Goal: Task Accomplishment & Management: Use online tool/utility

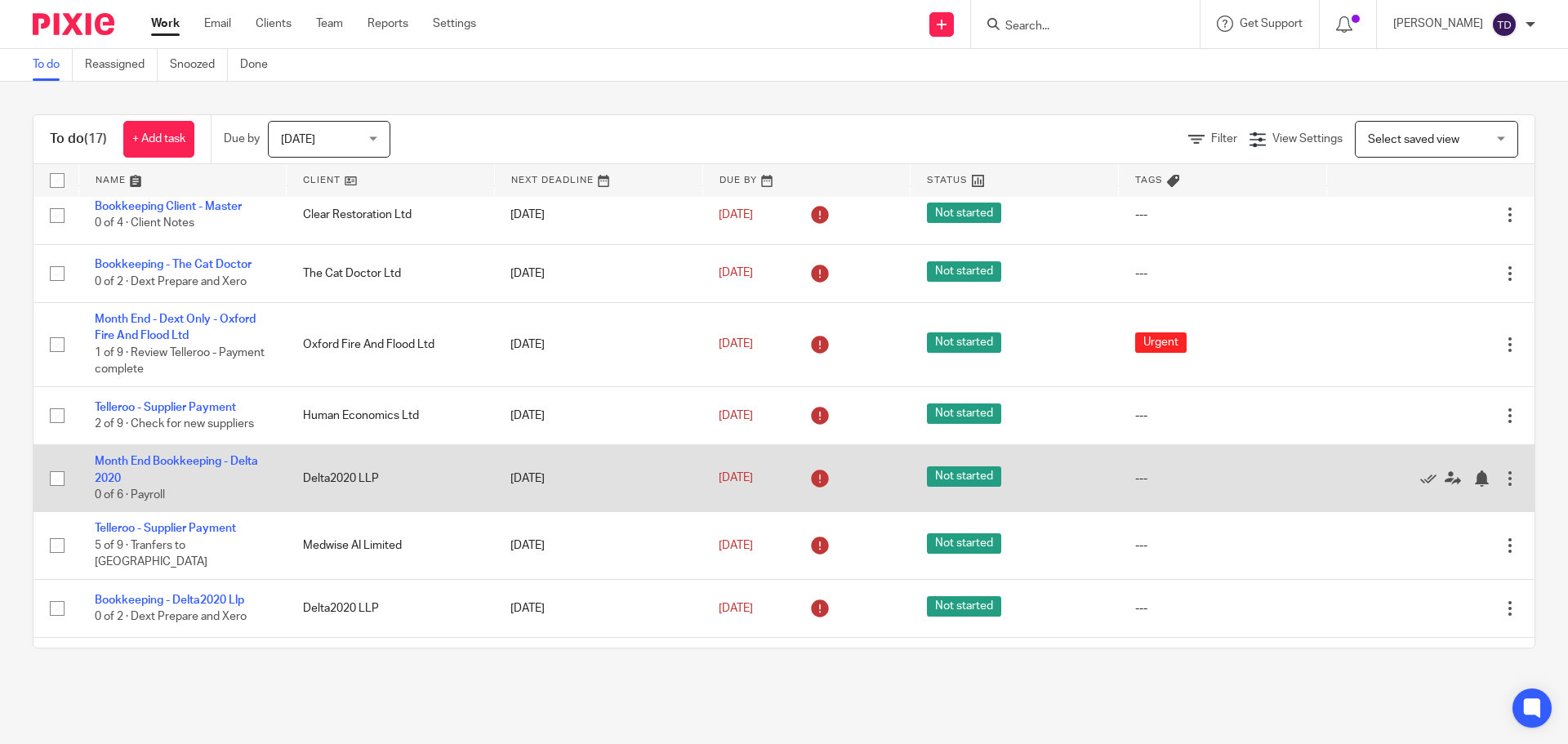
scroll to position [390, 0]
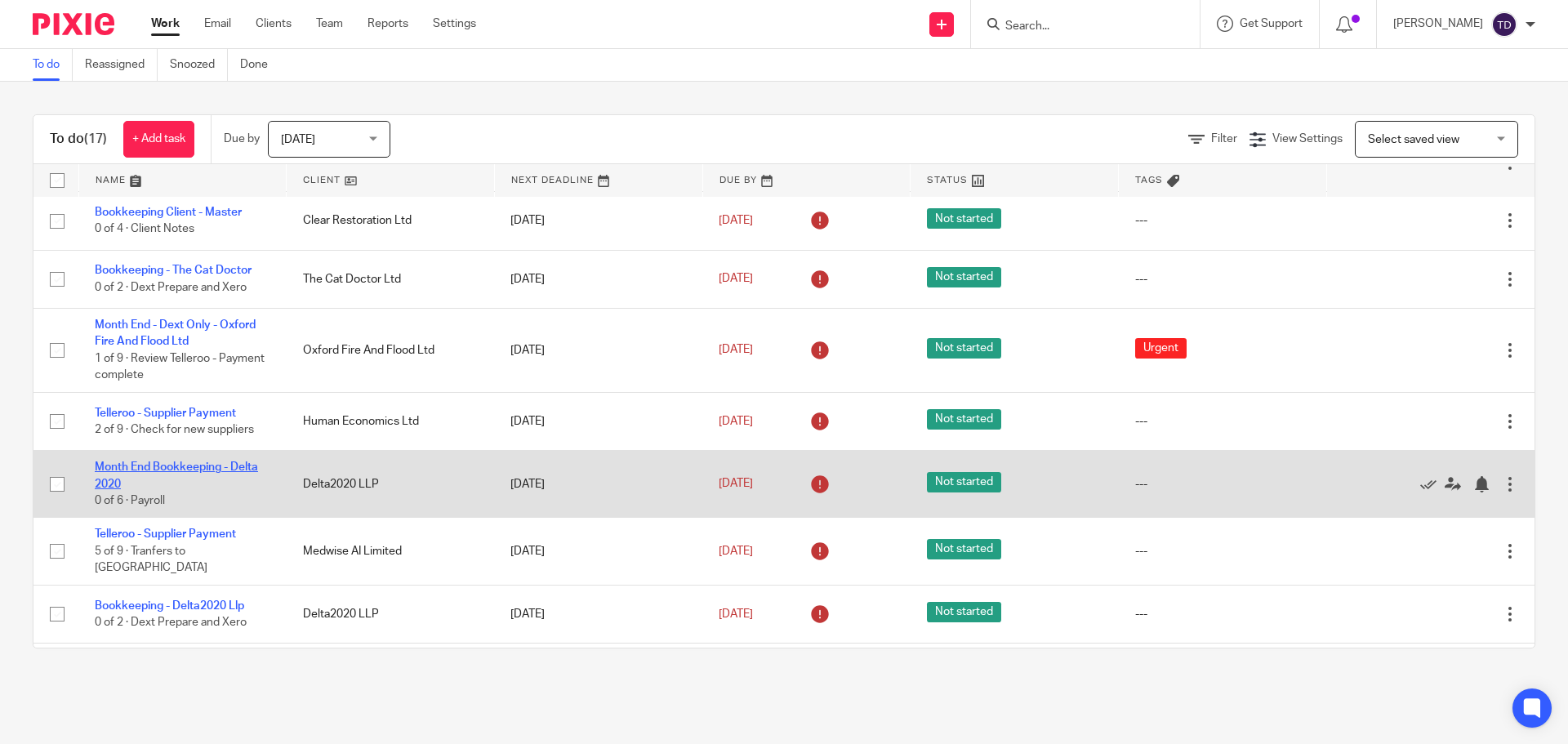
click at [137, 468] on link "Month End Bookkeeping - Delta 2020" at bounding box center [176, 475] width 163 height 28
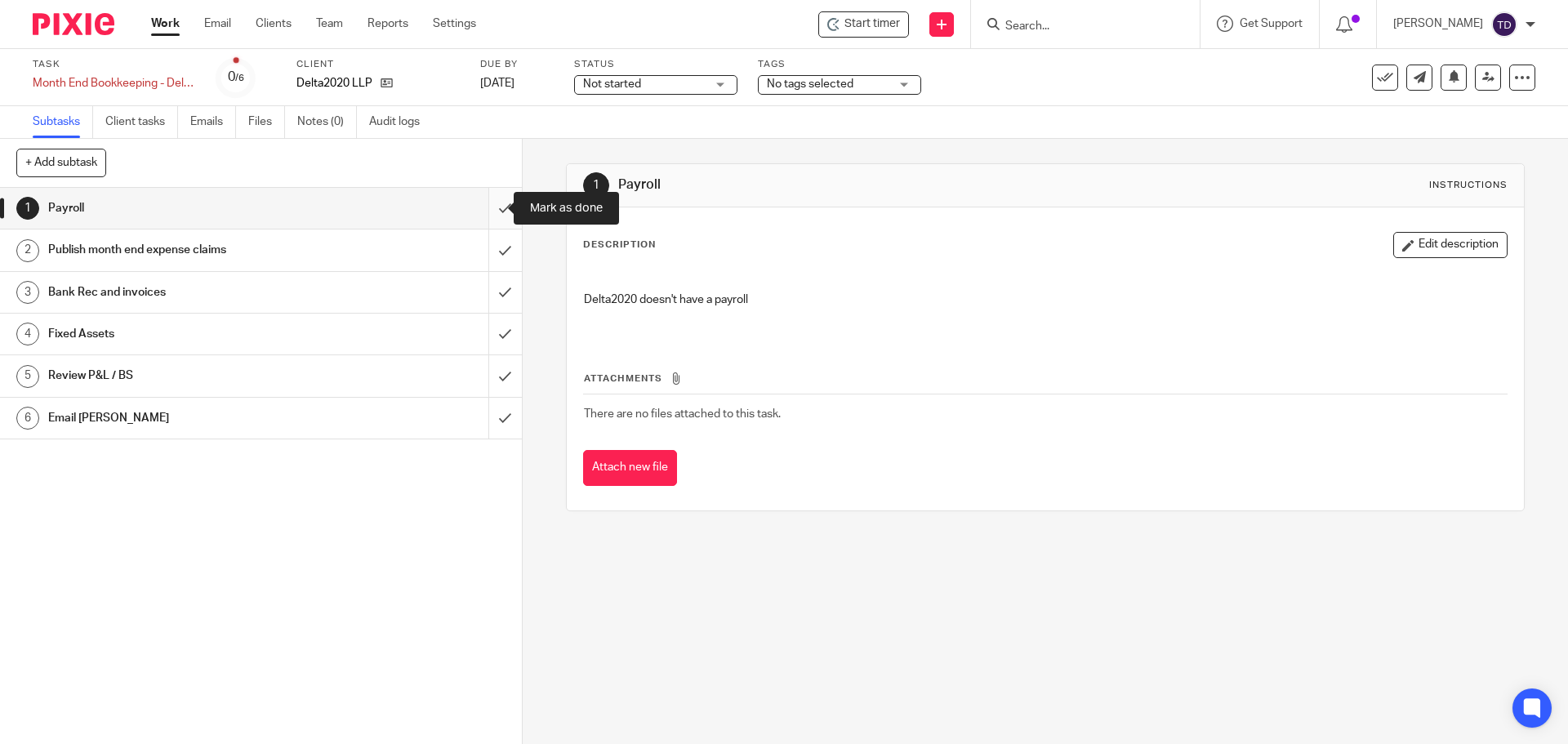
click at [492, 206] on input "submit" at bounding box center [261, 208] width 522 height 41
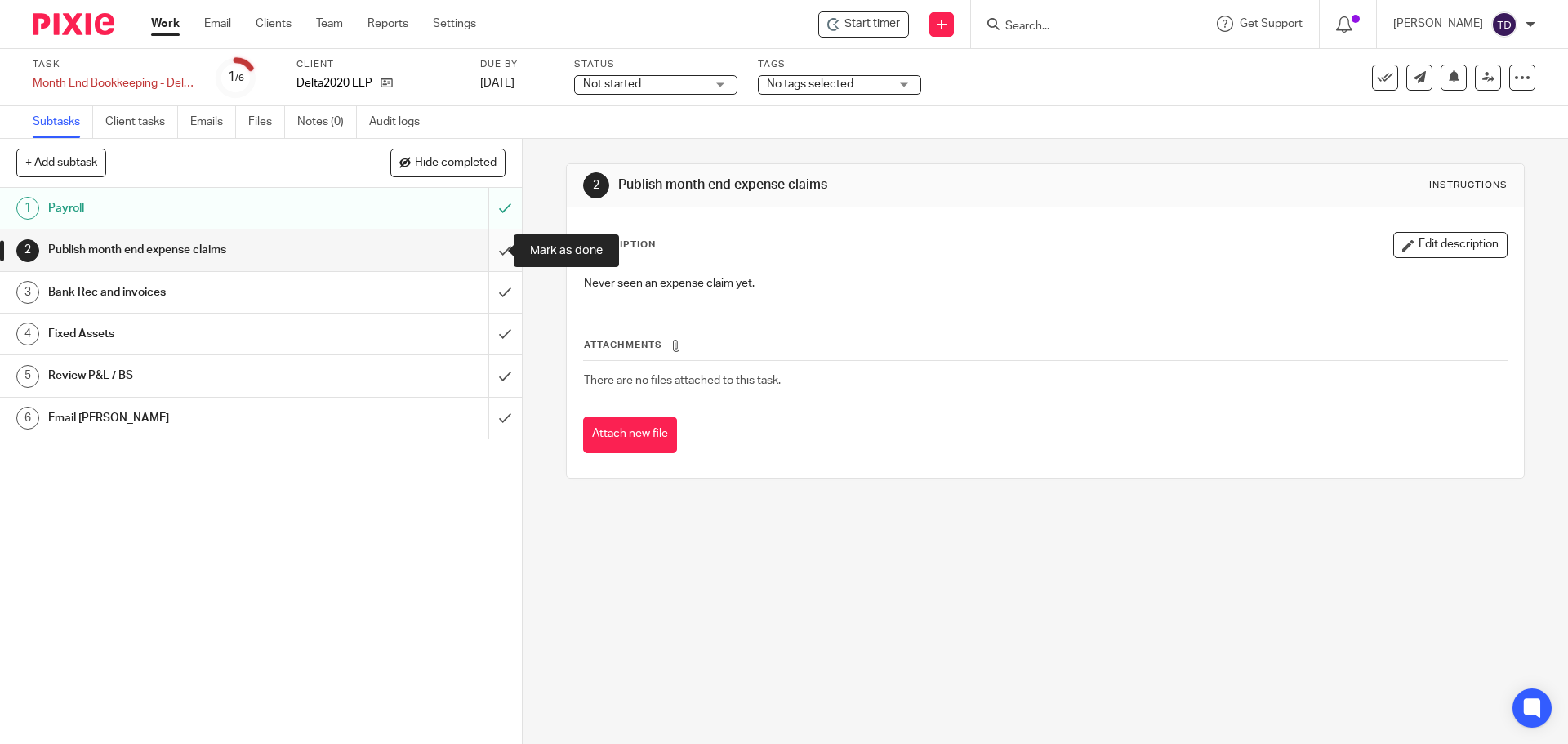
click at [487, 244] on input "submit" at bounding box center [261, 249] width 522 height 41
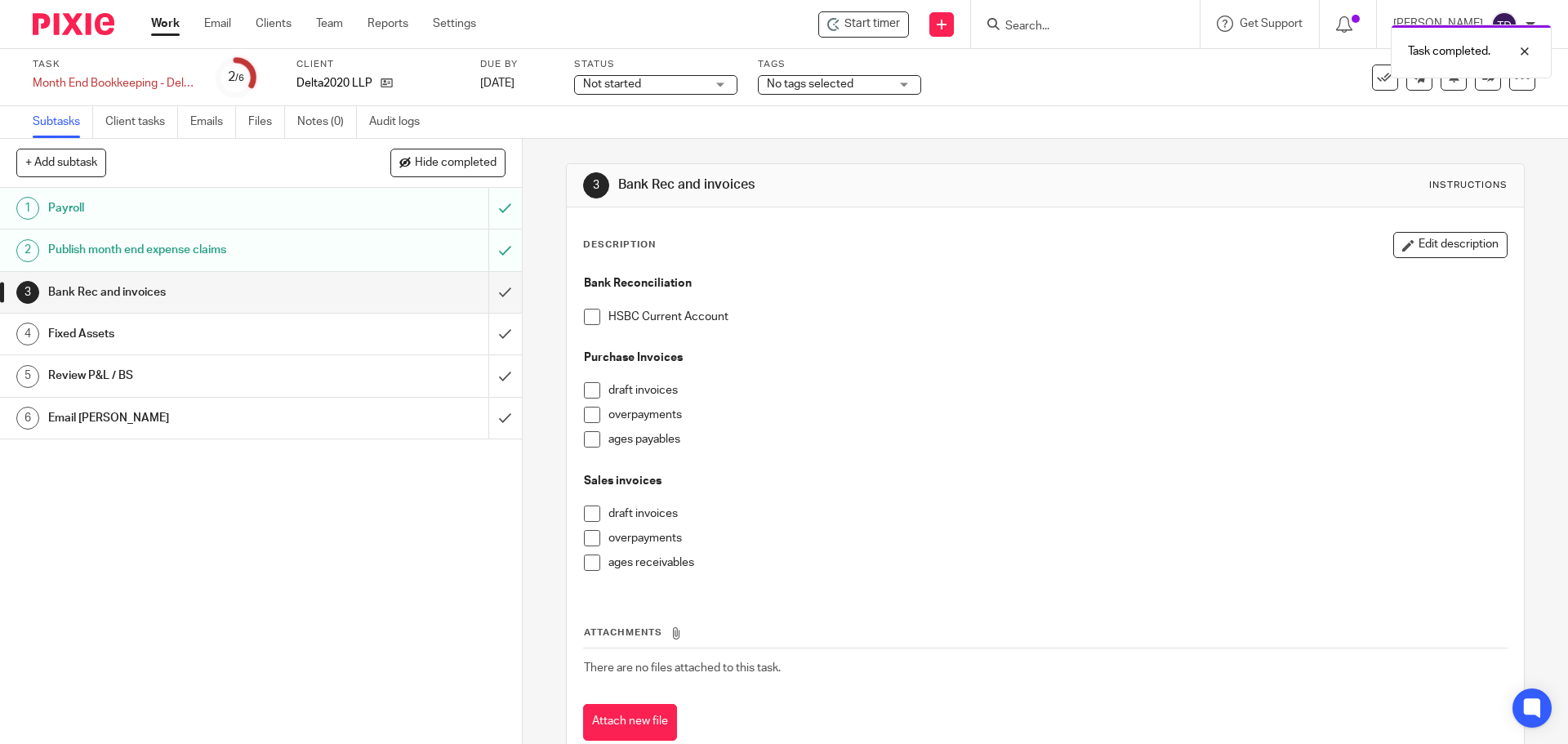
click at [588, 315] on span at bounding box center [592, 316] width 16 height 16
click at [586, 385] on span at bounding box center [592, 389] width 16 height 16
click at [588, 409] on span at bounding box center [592, 414] width 16 height 16
click at [586, 435] on span at bounding box center [592, 439] width 16 height 16
click at [584, 507] on span at bounding box center [592, 513] width 16 height 16
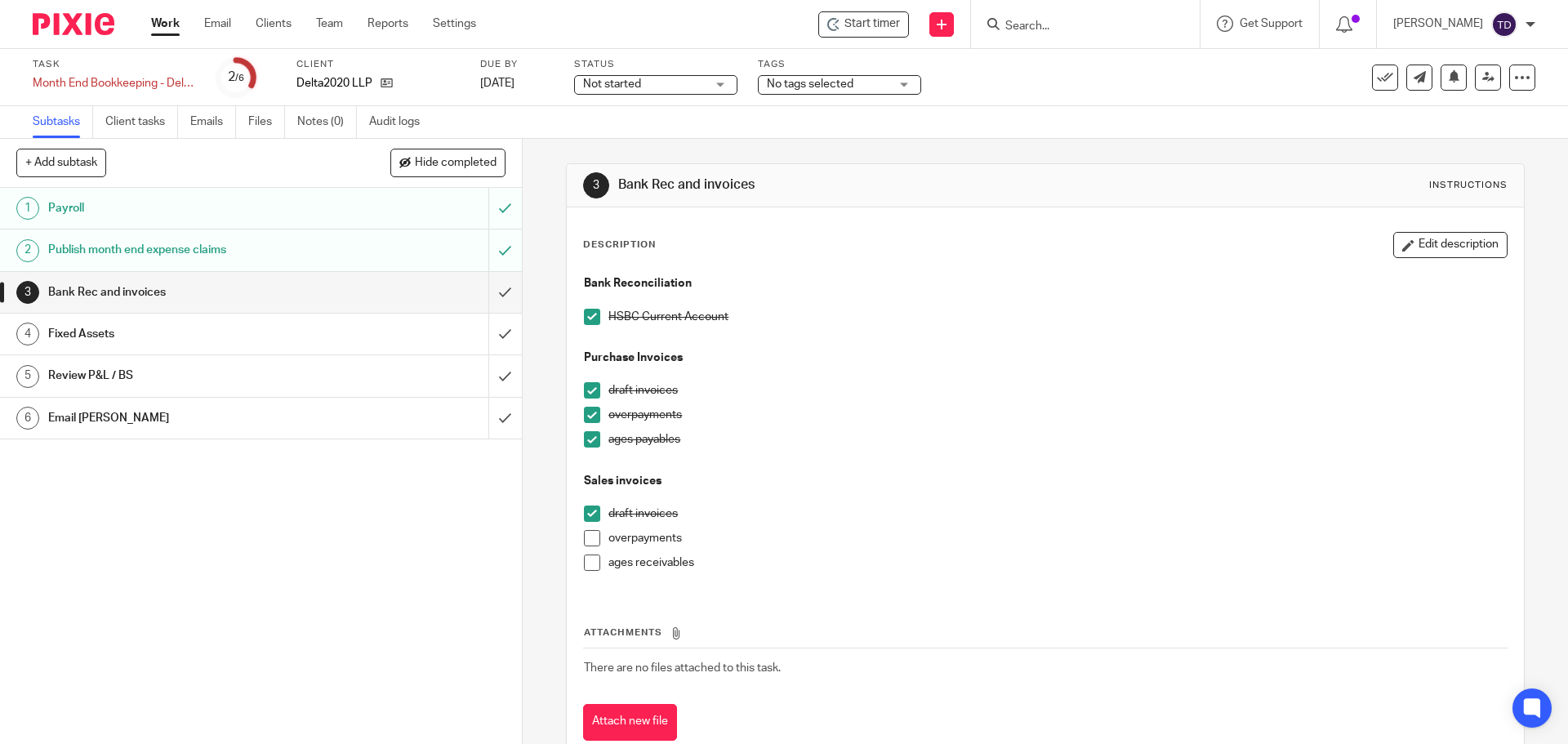
click at [589, 539] on span at bounding box center [592, 538] width 16 height 16
click at [590, 561] on span at bounding box center [592, 562] width 16 height 16
click at [793, 513] on p "draft invoices" at bounding box center [1057, 513] width 898 height 16
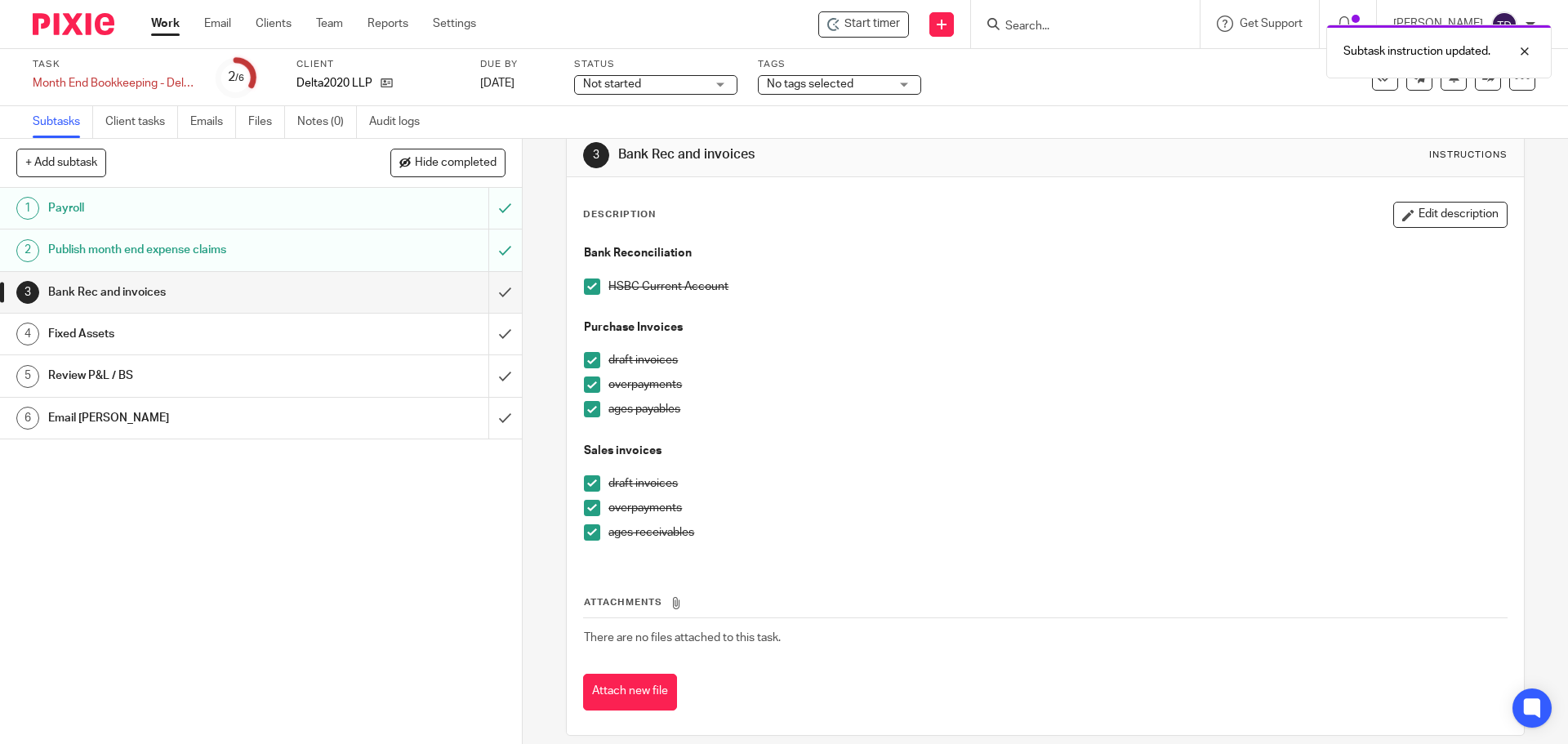
scroll to position [47, 0]
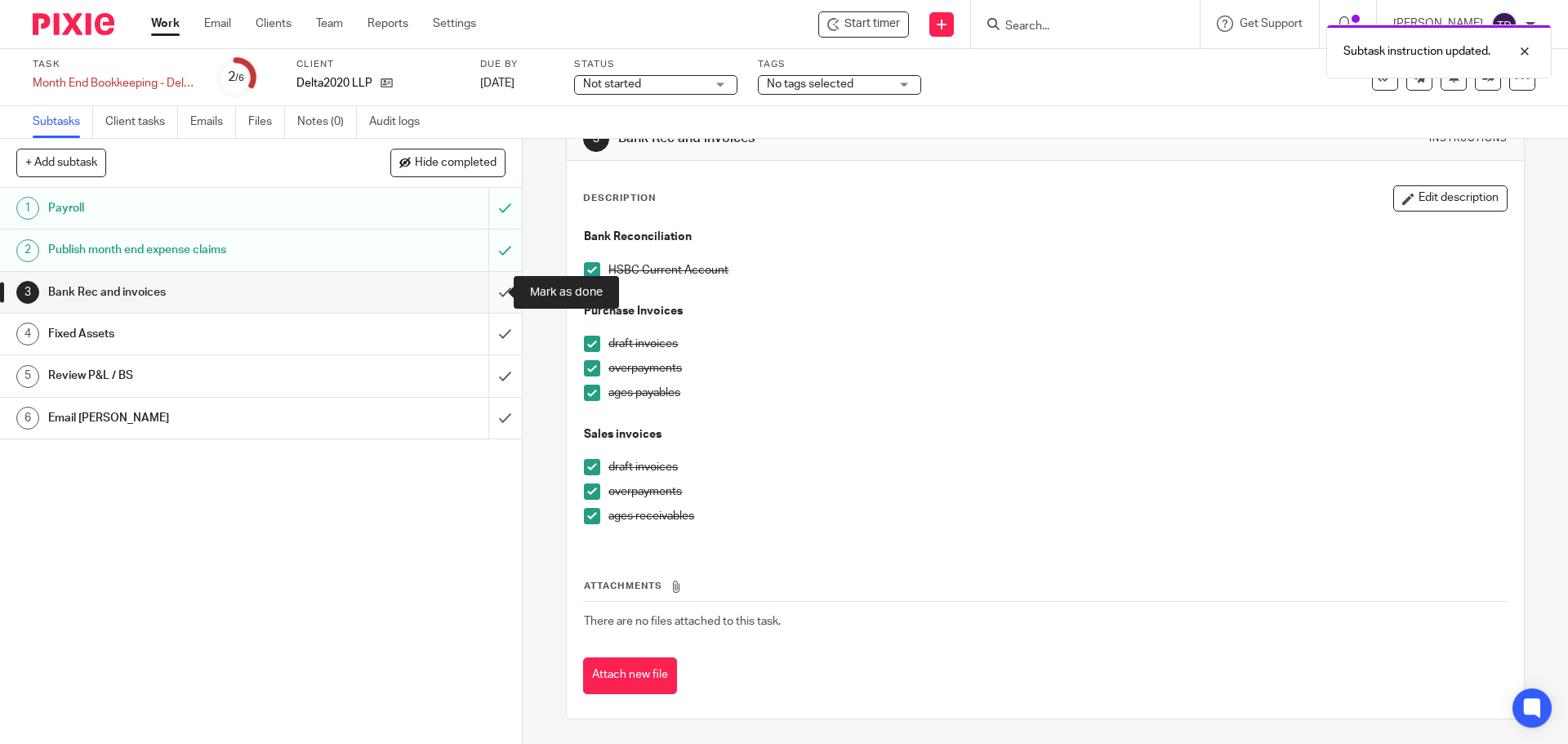
click at [483, 294] on input "submit" at bounding box center [261, 292] width 522 height 41
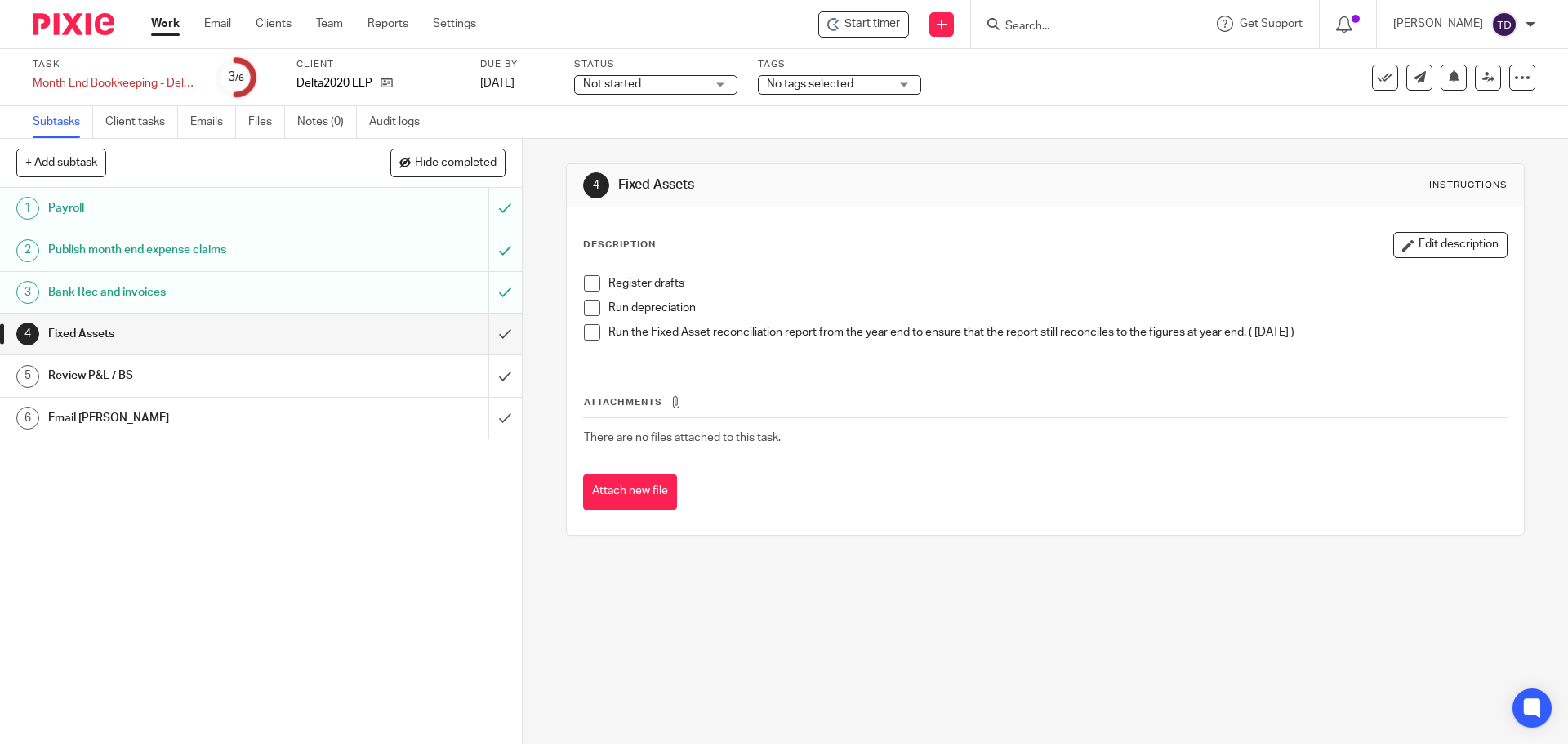
click at [585, 283] on span at bounding box center [592, 283] width 16 height 16
click at [591, 307] on span at bounding box center [592, 307] width 16 height 16
click at [592, 336] on span at bounding box center [592, 332] width 16 height 16
click at [485, 332] on input "submit" at bounding box center [261, 334] width 522 height 41
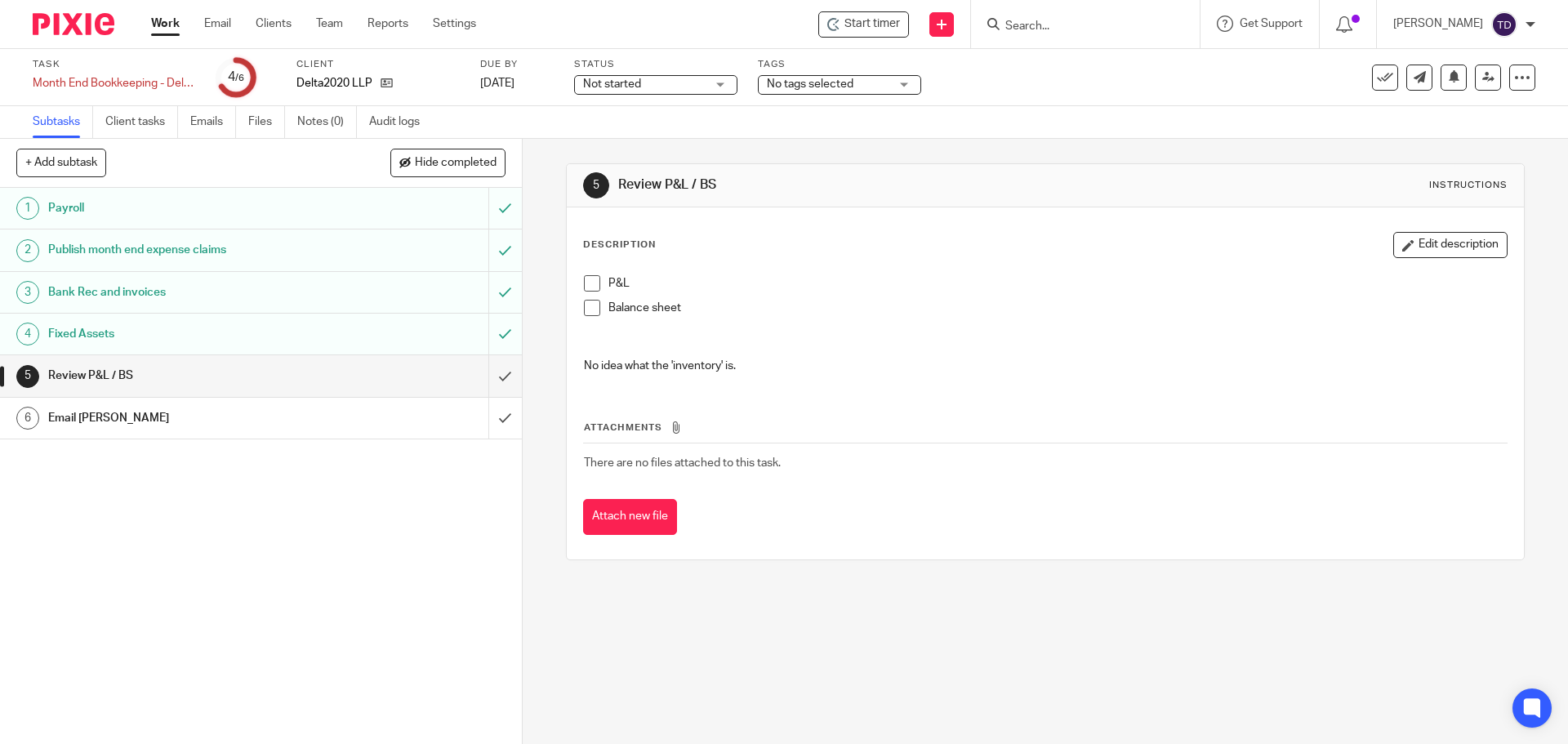
click at [435, 337] on div "Fixed Assets" at bounding box center [260, 334] width 424 height 25
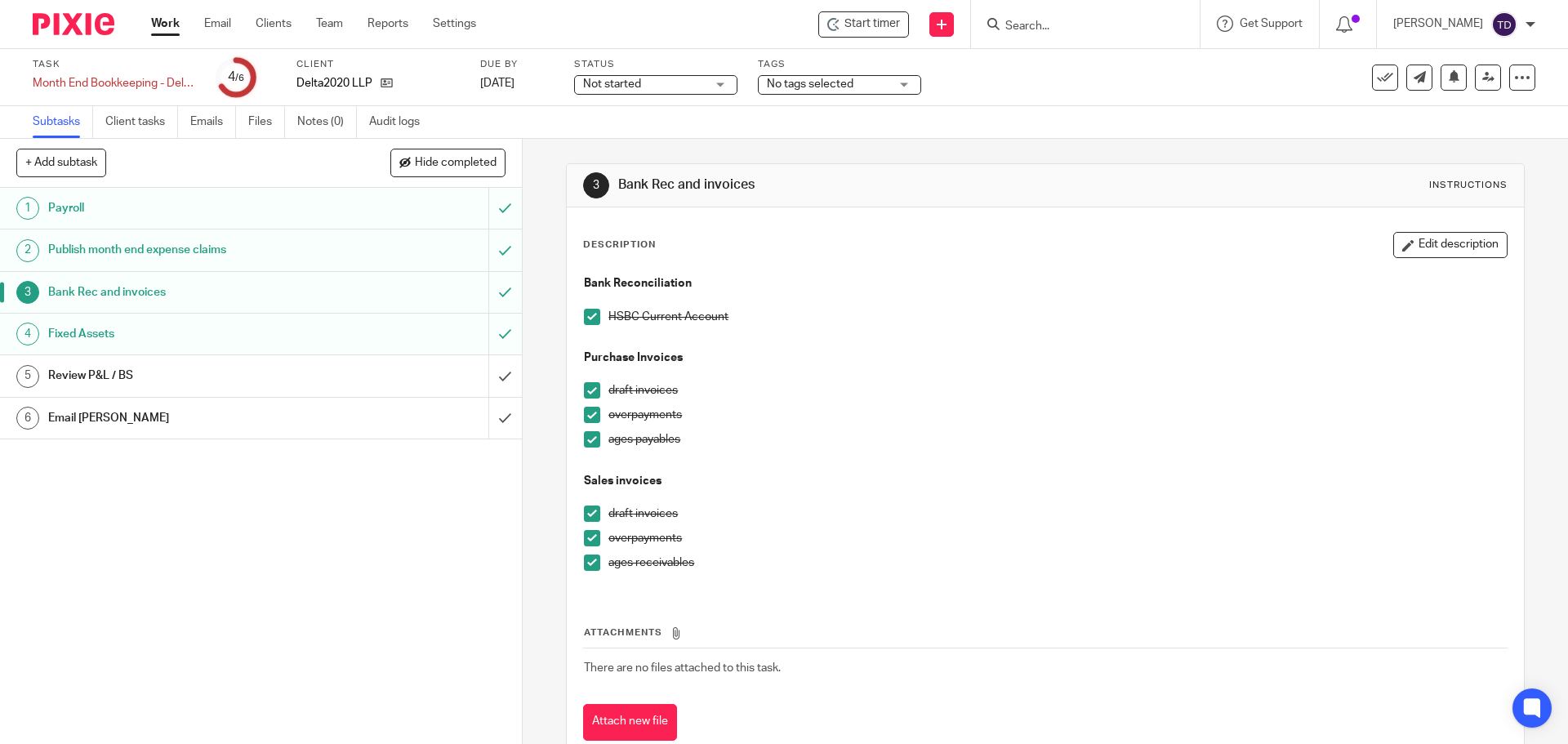
click at [399, 250] on div "Publish month end expense claims" at bounding box center [260, 250] width 424 height 25
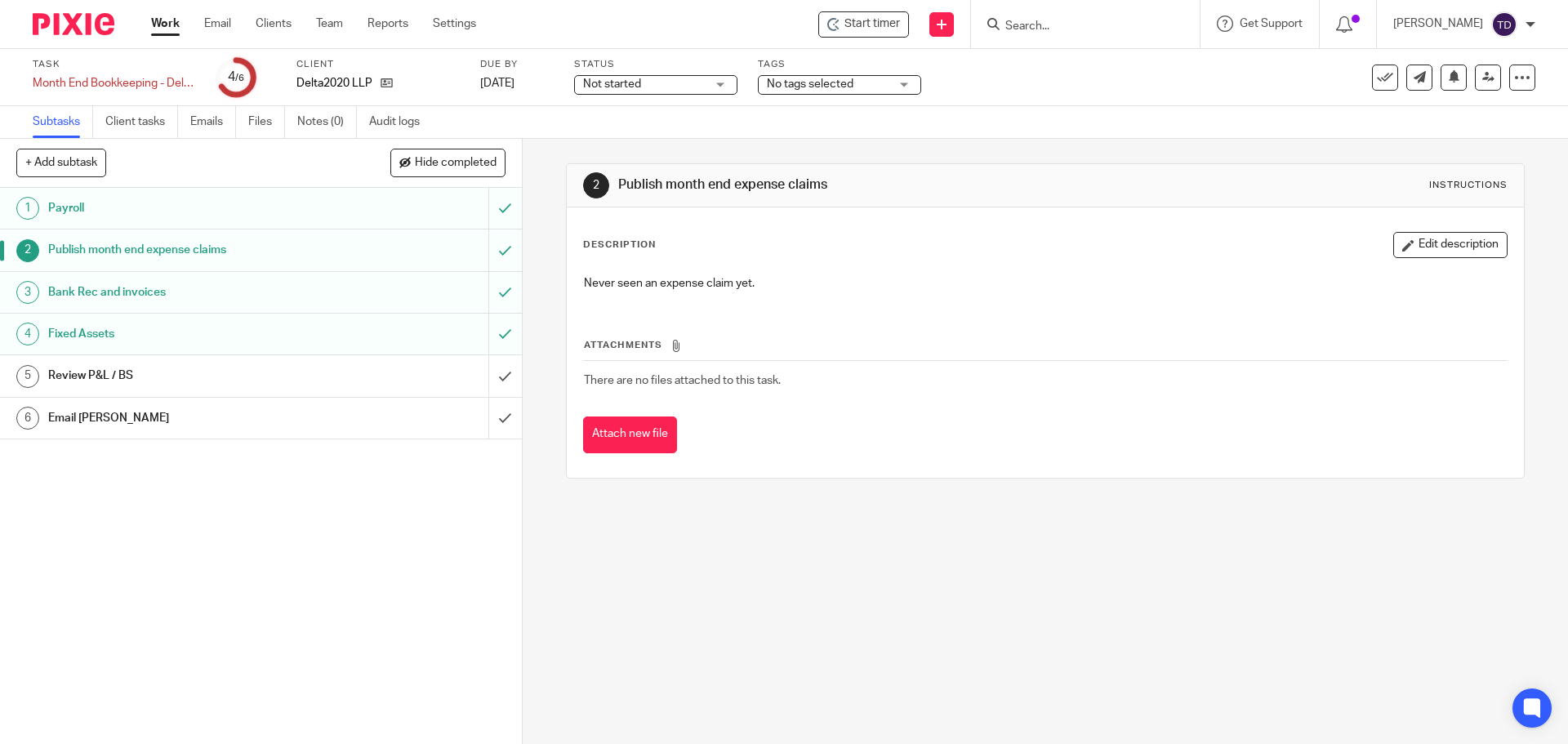
click at [399, 201] on div "Payroll" at bounding box center [260, 208] width 424 height 25
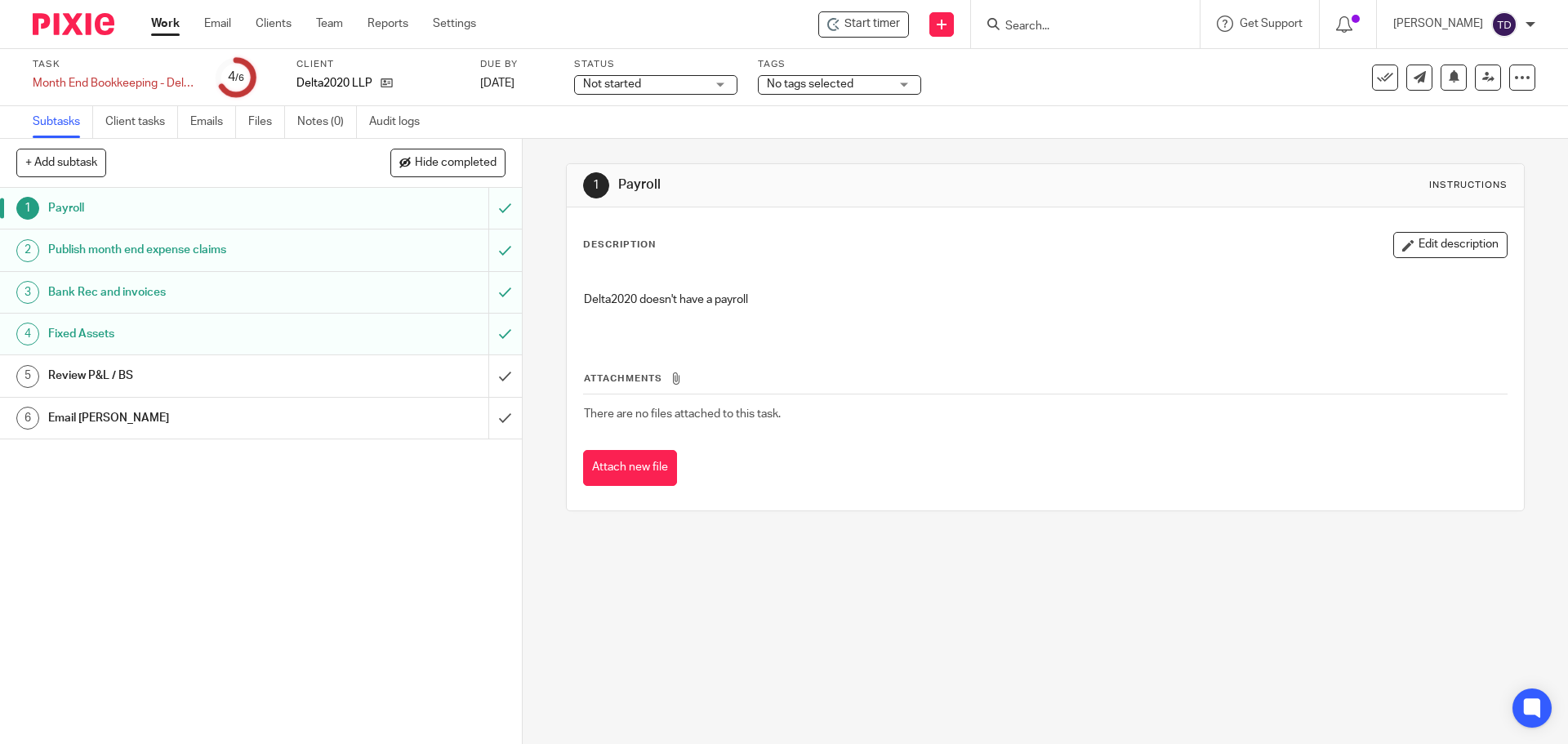
click at [397, 239] on div "Publish month end expense claims" at bounding box center [260, 250] width 424 height 25
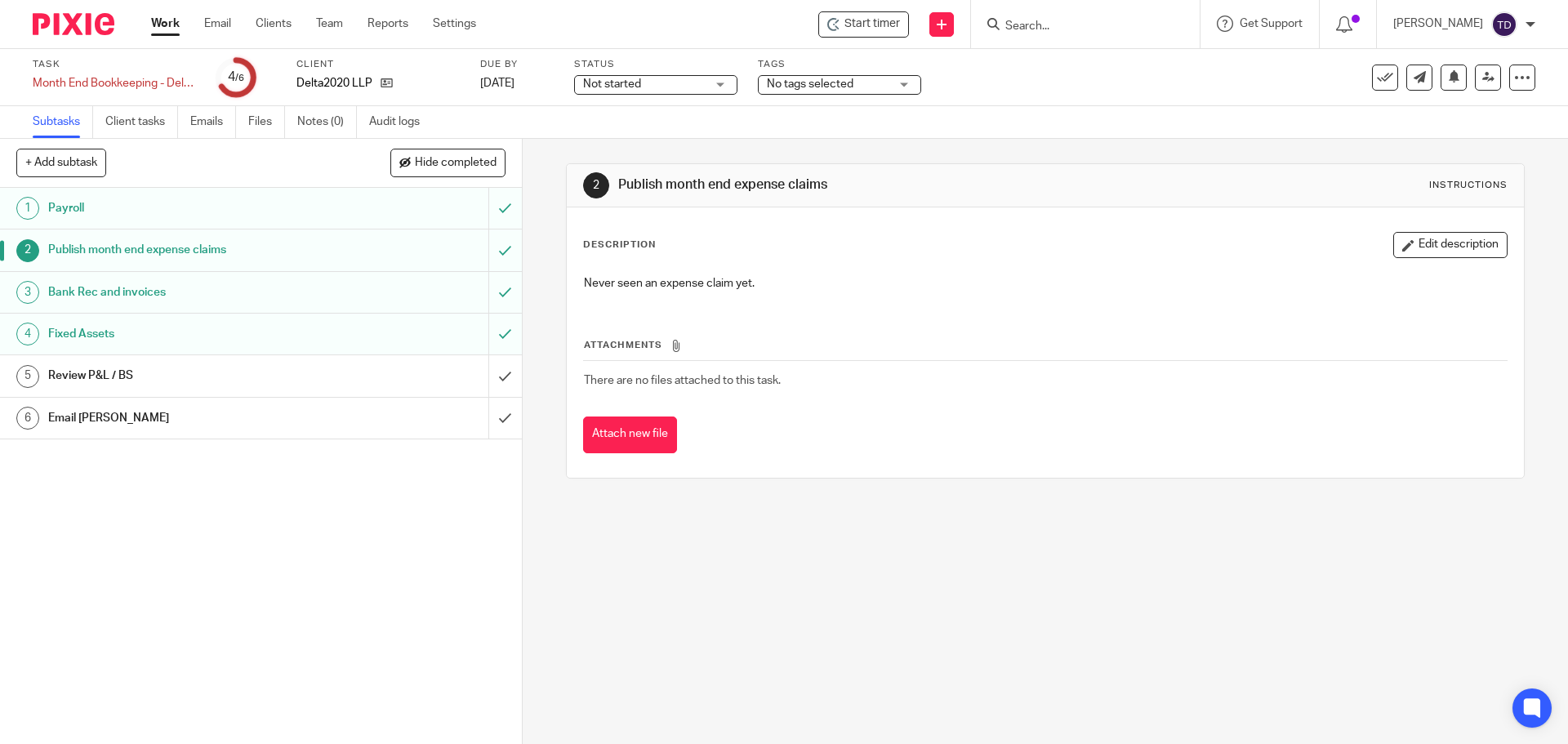
click at [387, 277] on link "3 Bank Rec and invoices" at bounding box center [244, 292] width 488 height 41
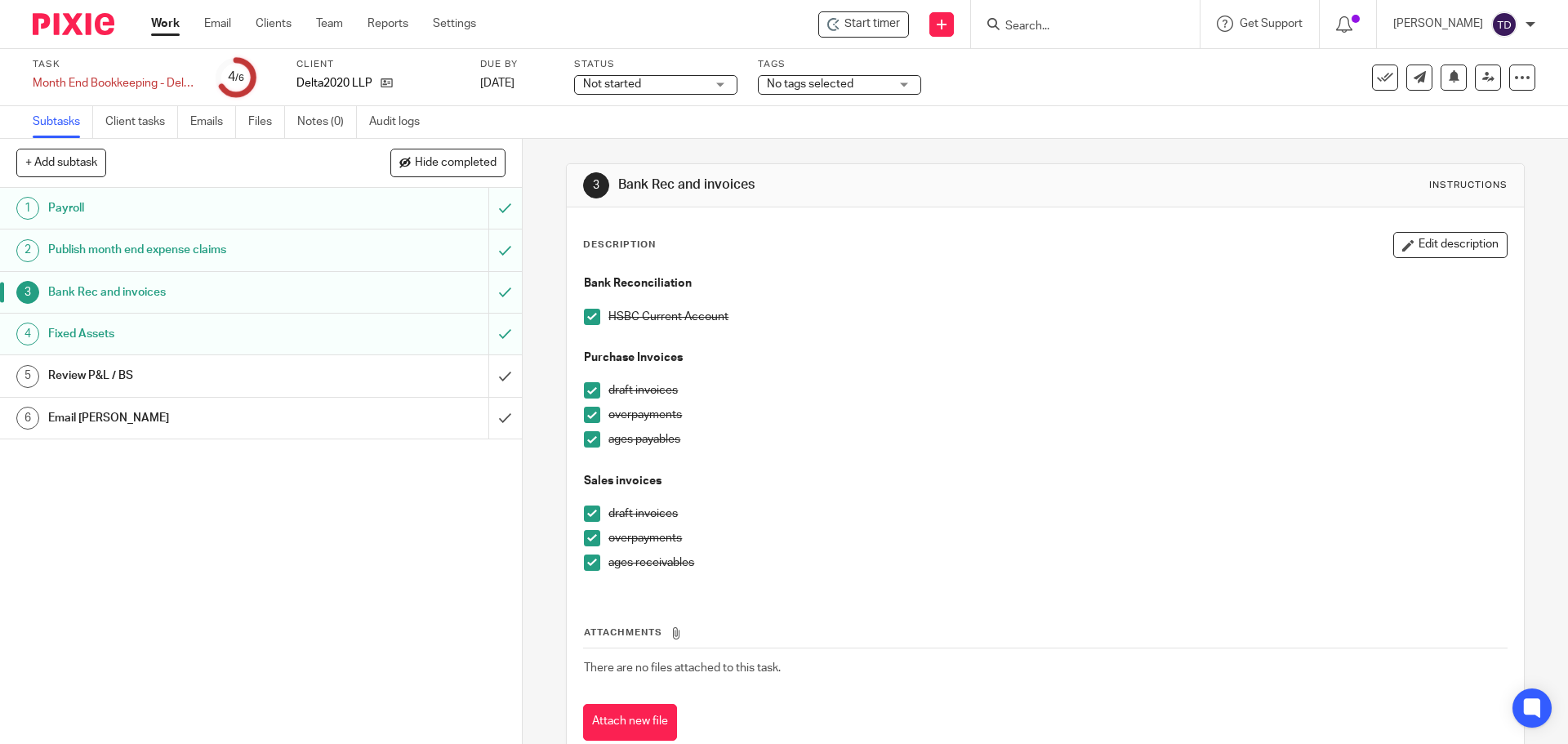
click at [405, 333] on div "Fixed Assets" at bounding box center [260, 334] width 424 height 25
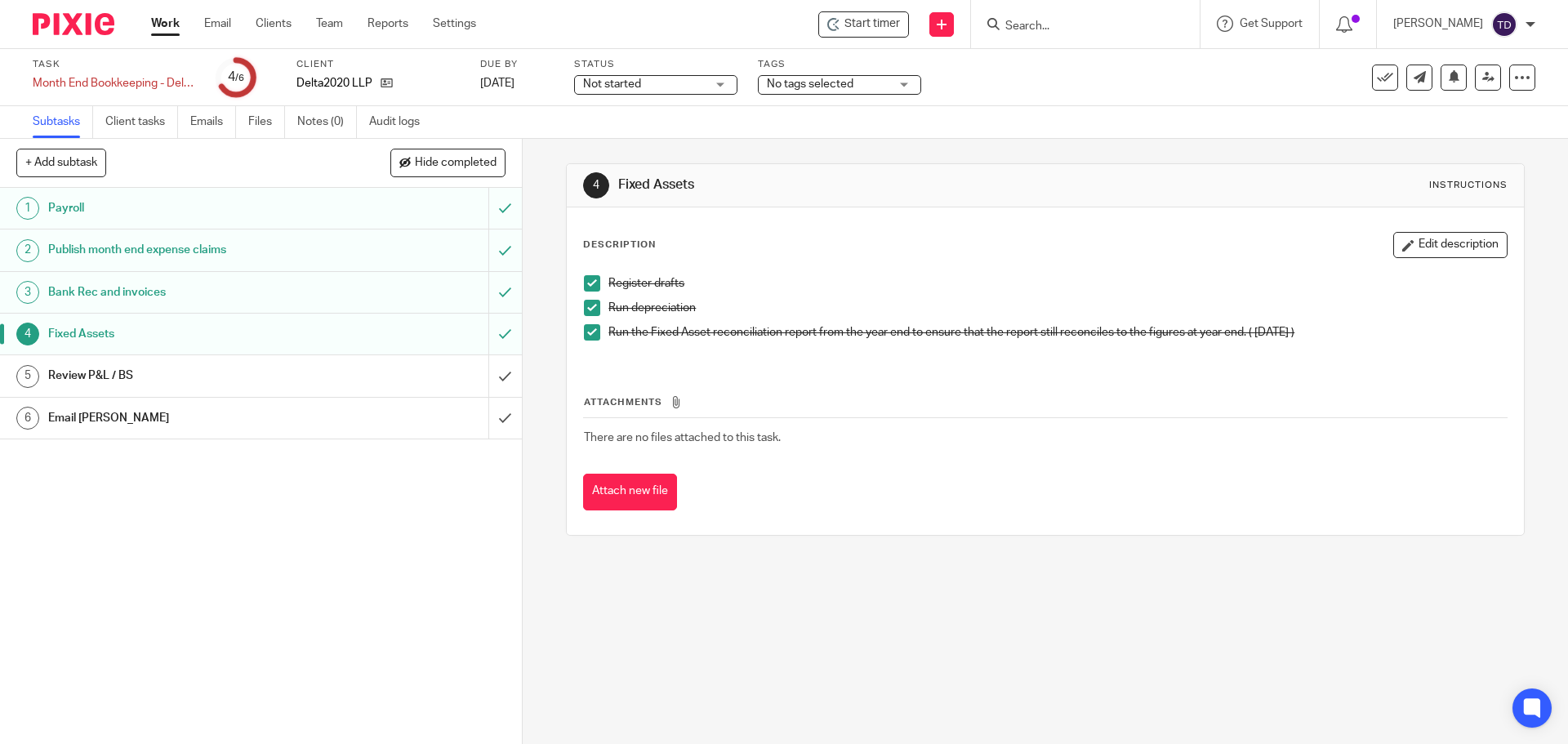
click at [401, 370] on div "Review P&L / BS" at bounding box center [260, 376] width 424 height 25
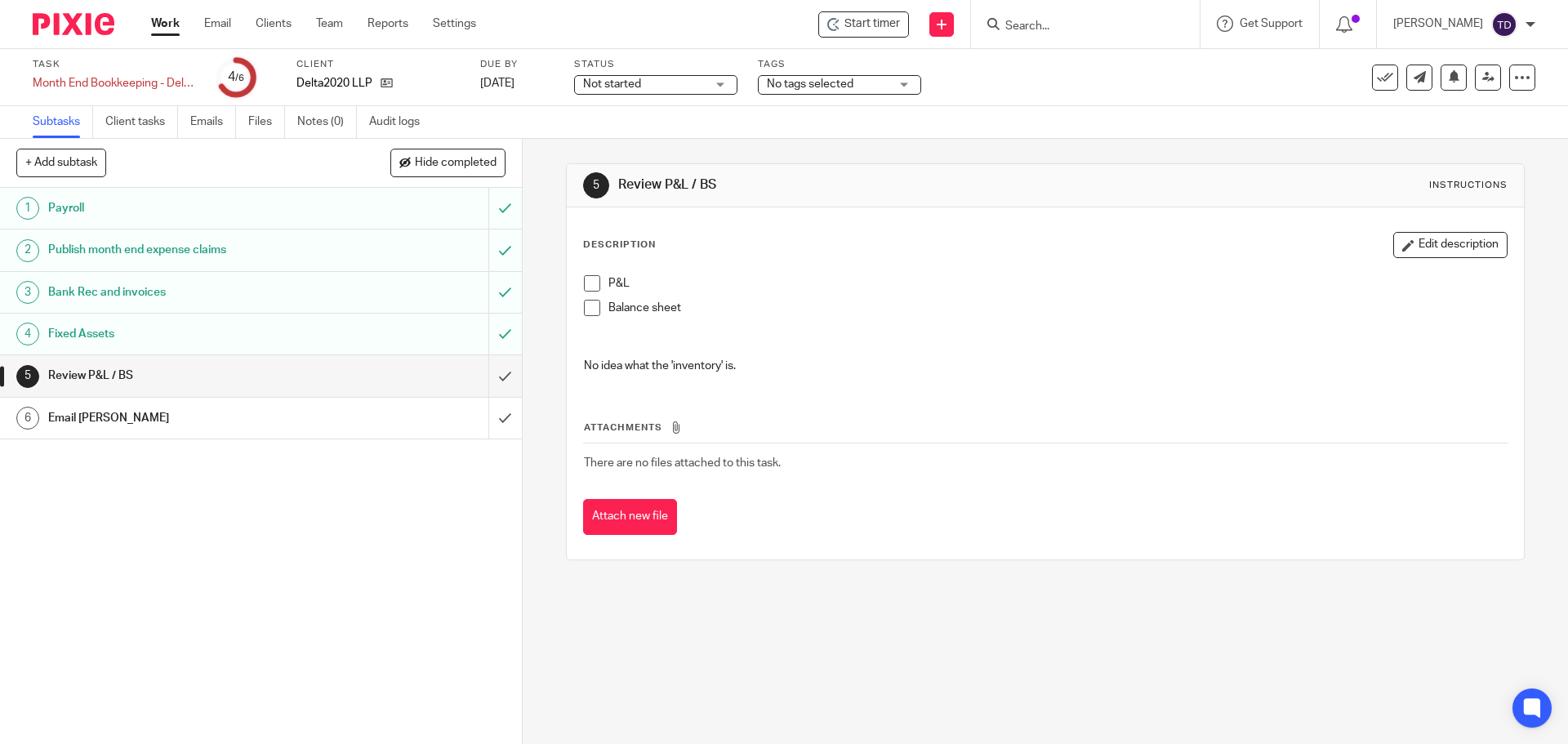
click at [592, 286] on span at bounding box center [592, 283] width 16 height 16
click at [591, 308] on span at bounding box center [592, 307] width 16 height 16
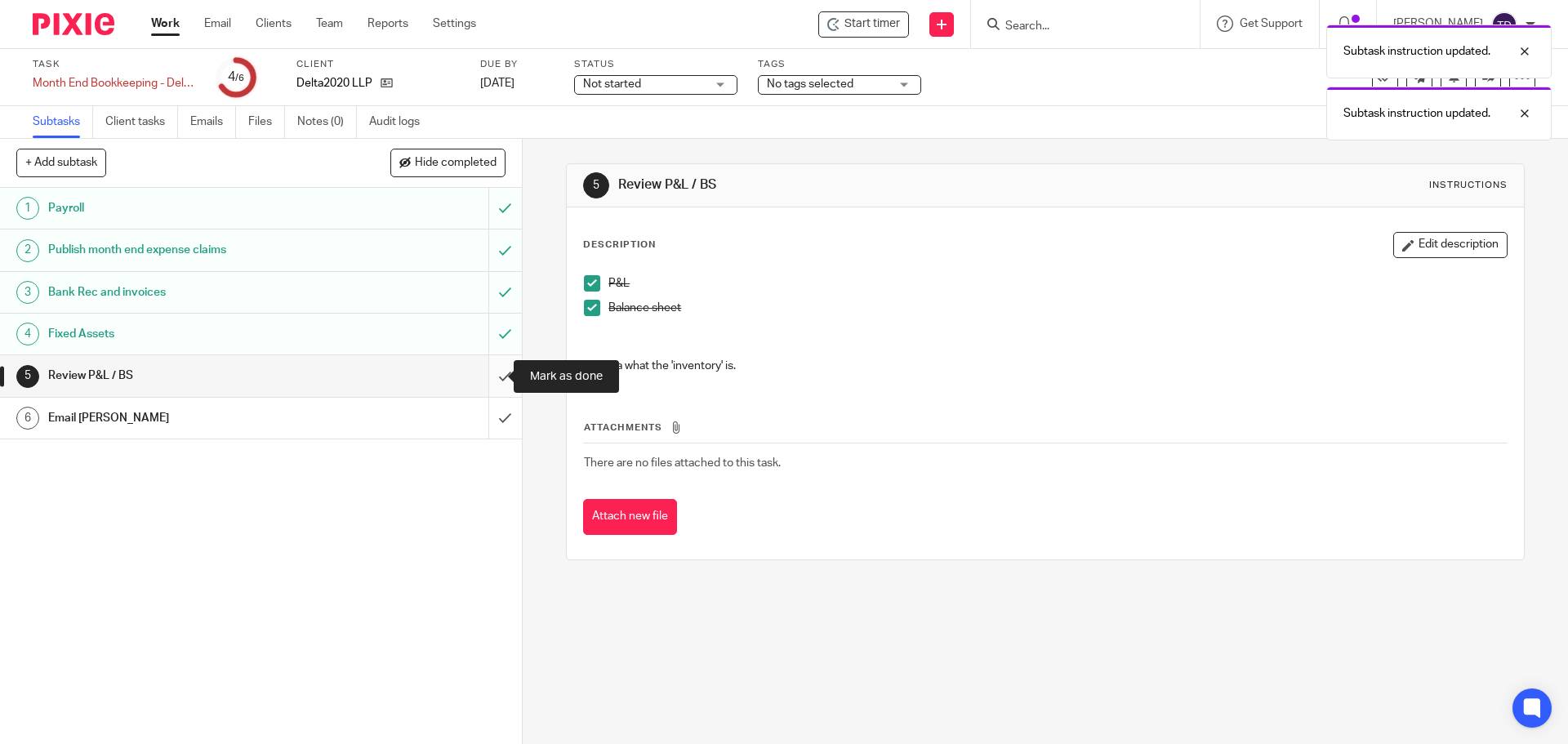
click at [494, 373] on input "submit" at bounding box center [261, 375] width 522 height 41
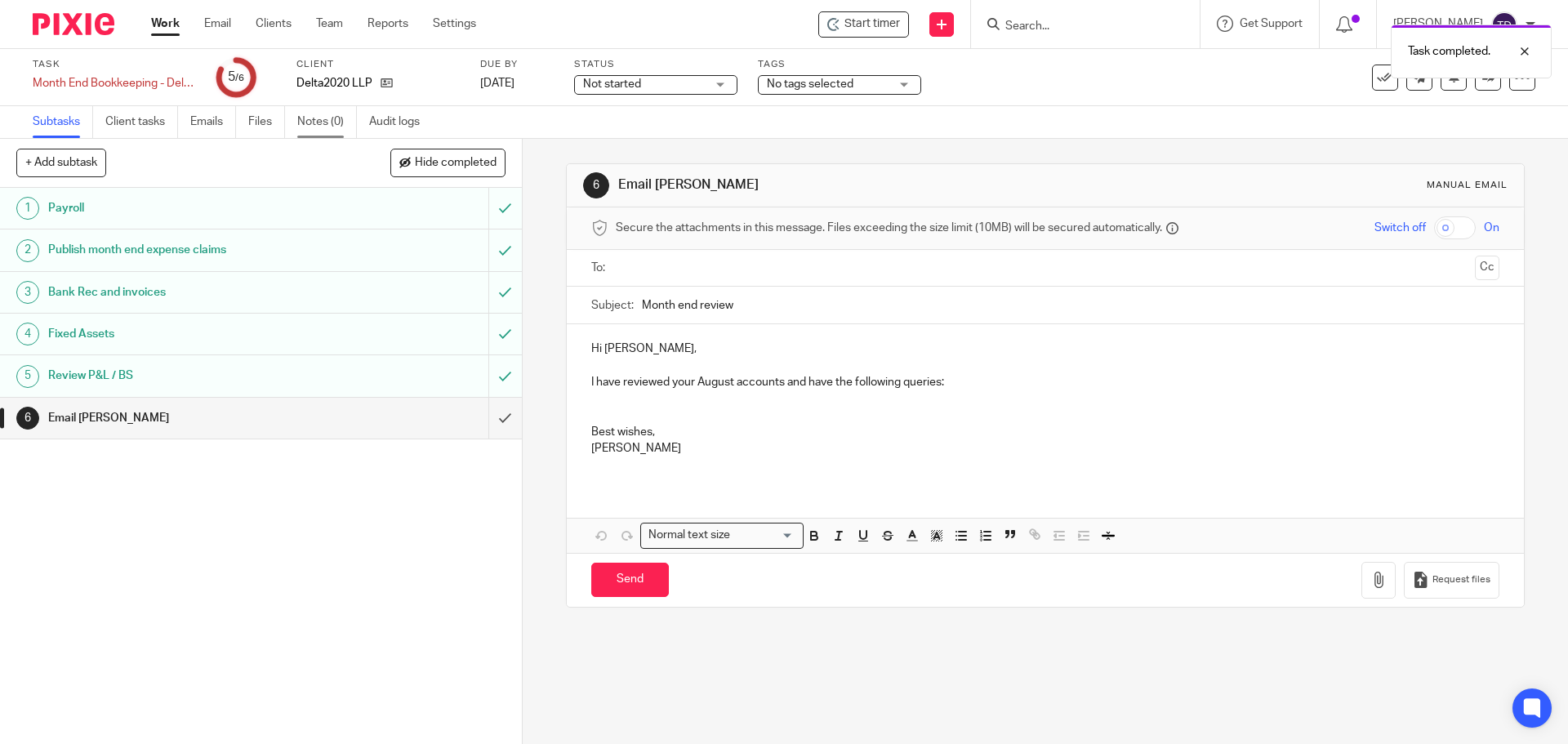
click at [339, 121] on link "Notes (0)" at bounding box center [327, 122] width 59 height 32
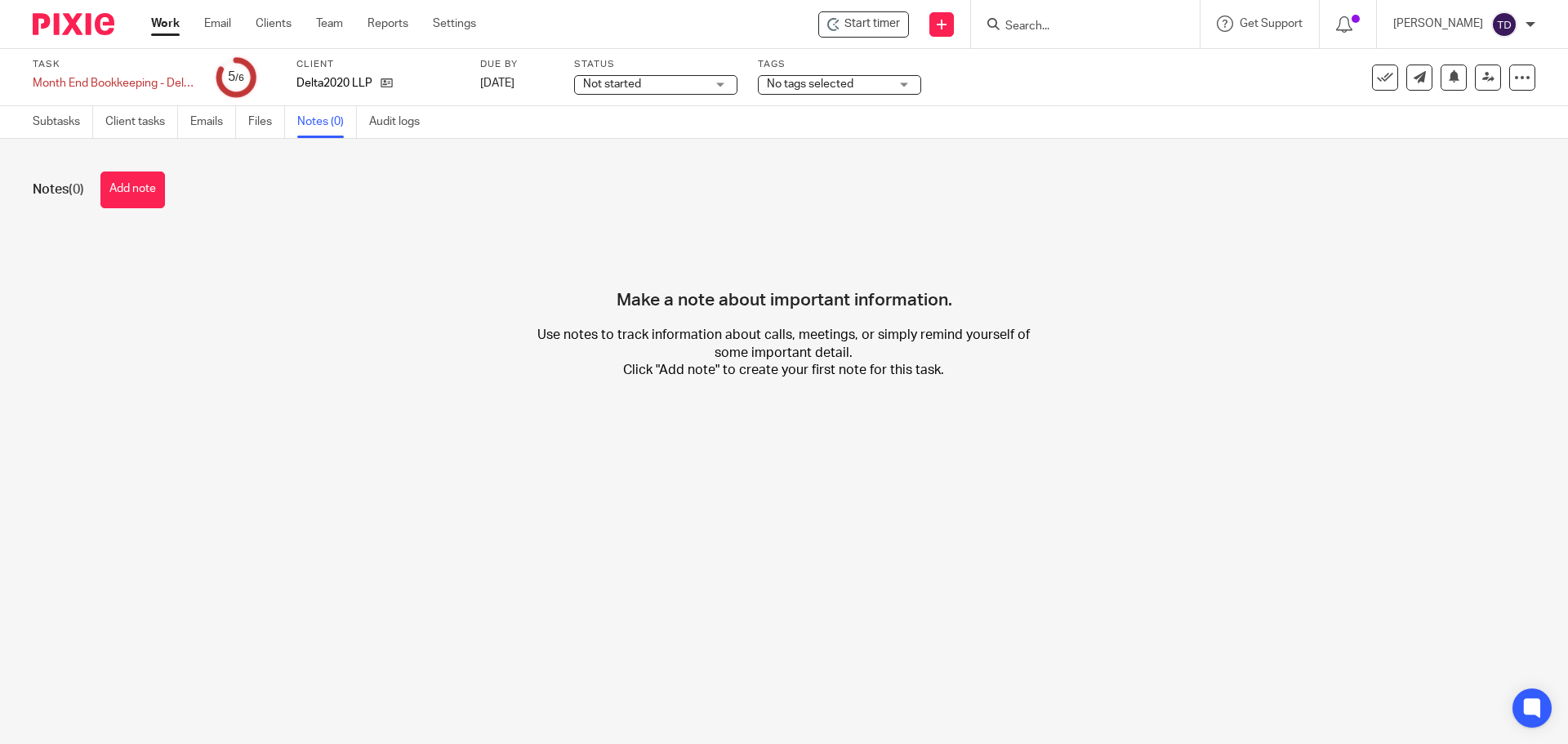
click at [134, 196] on button "Add note" at bounding box center [132, 190] width 64 height 36
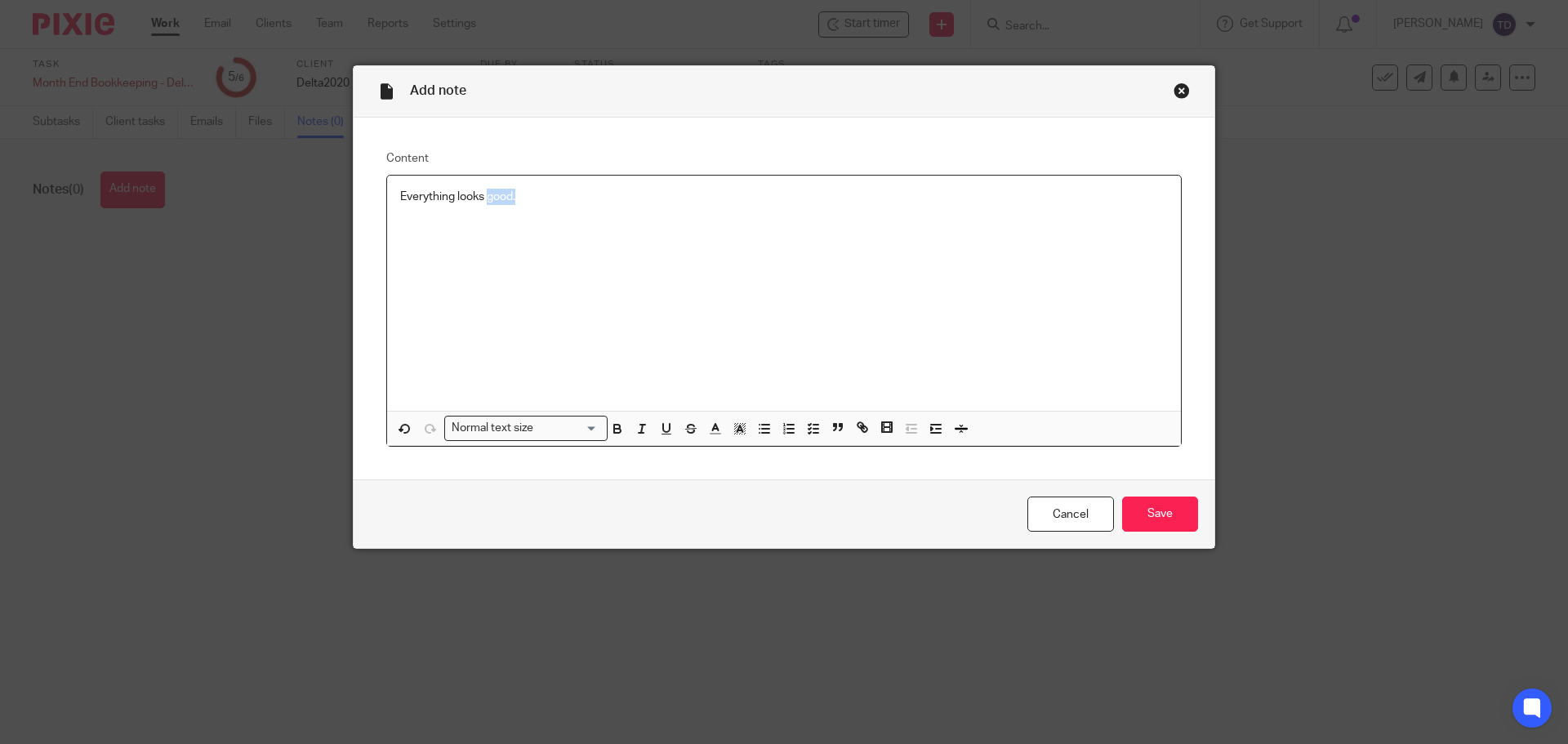
drag, startPoint x: 523, startPoint y: 194, endPoint x: 484, endPoint y: 193, distance: 39.0
click at [484, 193] on p "Everything looks good." at bounding box center [784, 197] width 767 height 16
click at [1155, 511] on input "Save" at bounding box center [1159, 514] width 76 height 35
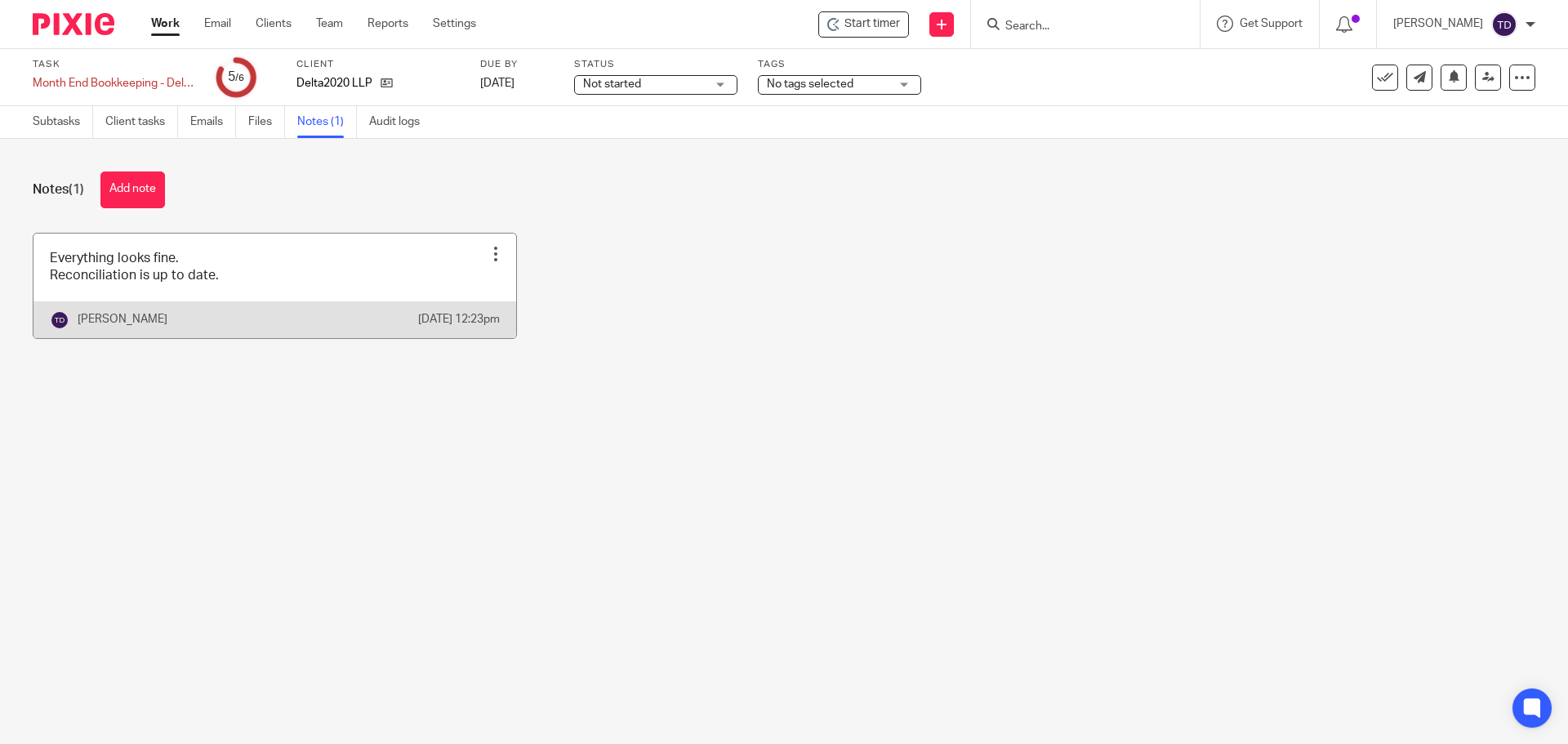
click at [487, 249] on div at bounding box center [495, 253] width 16 height 16
click at [486, 293] on li "Edit note" at bounding box center [451, 295] width 83 height 25
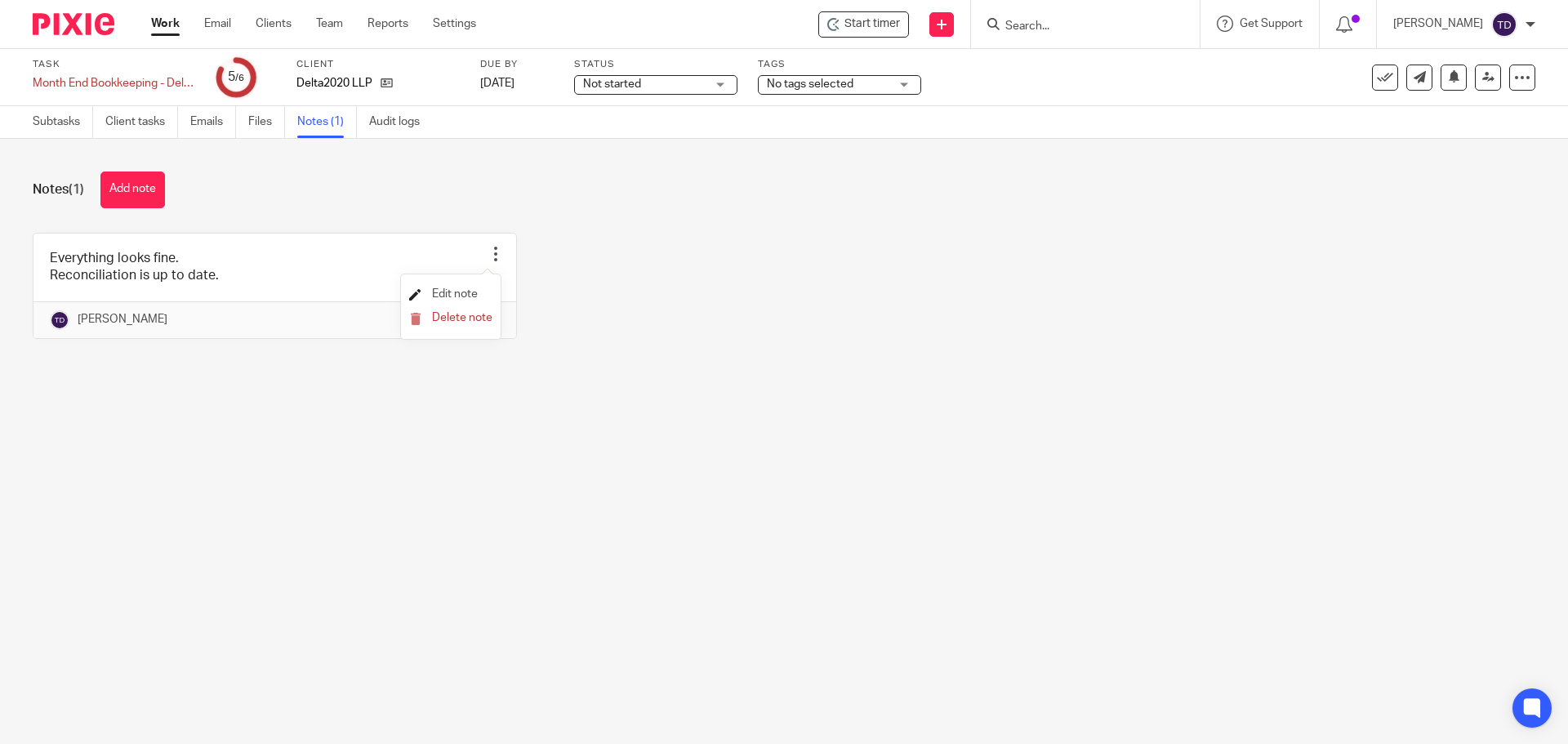
click at [448, 293] on span "Edit note" at bounding box center [455, 294] width 46 height 12
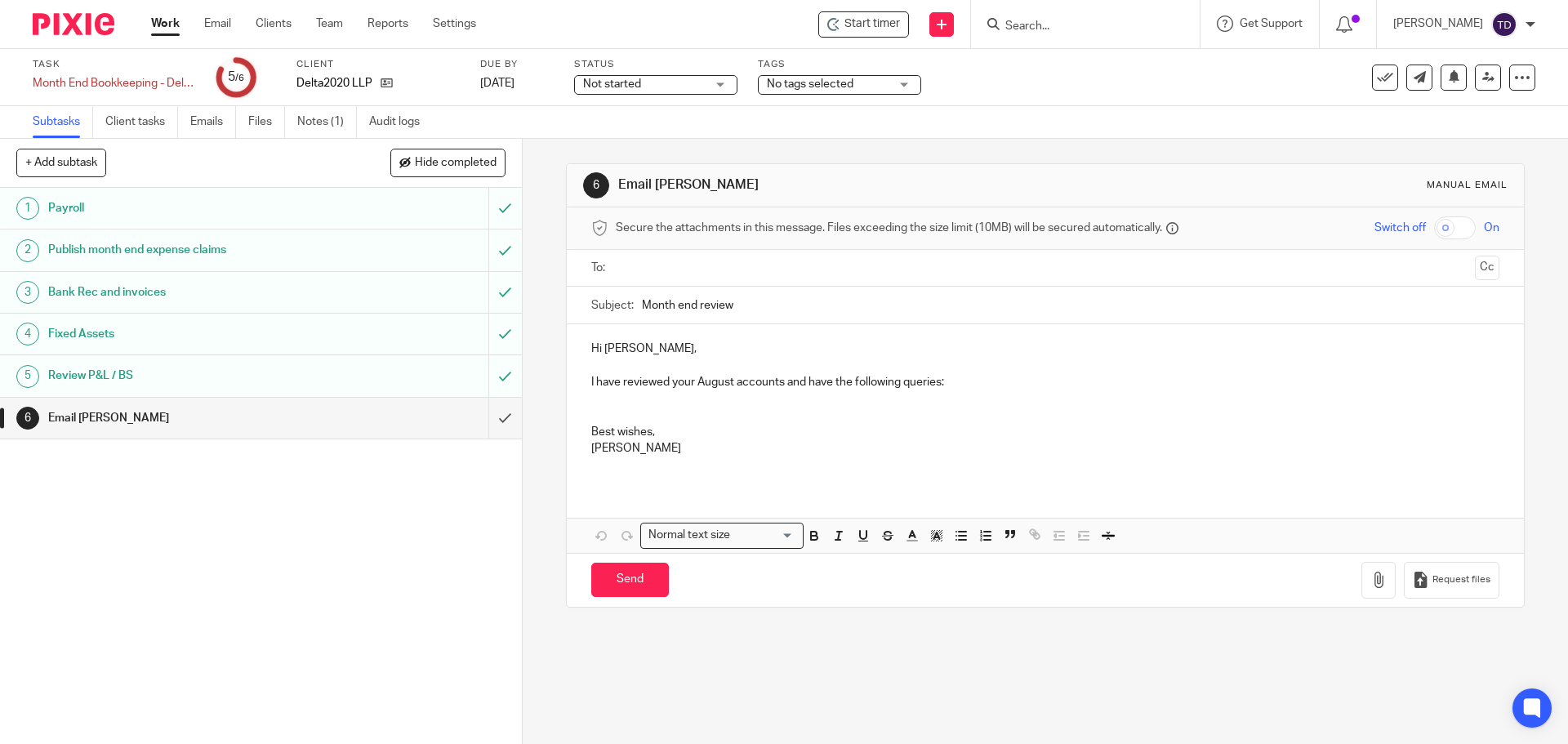
click at [230, 216] on h1 "Payroll" at bounding box center [189, 208] width 283 height 25
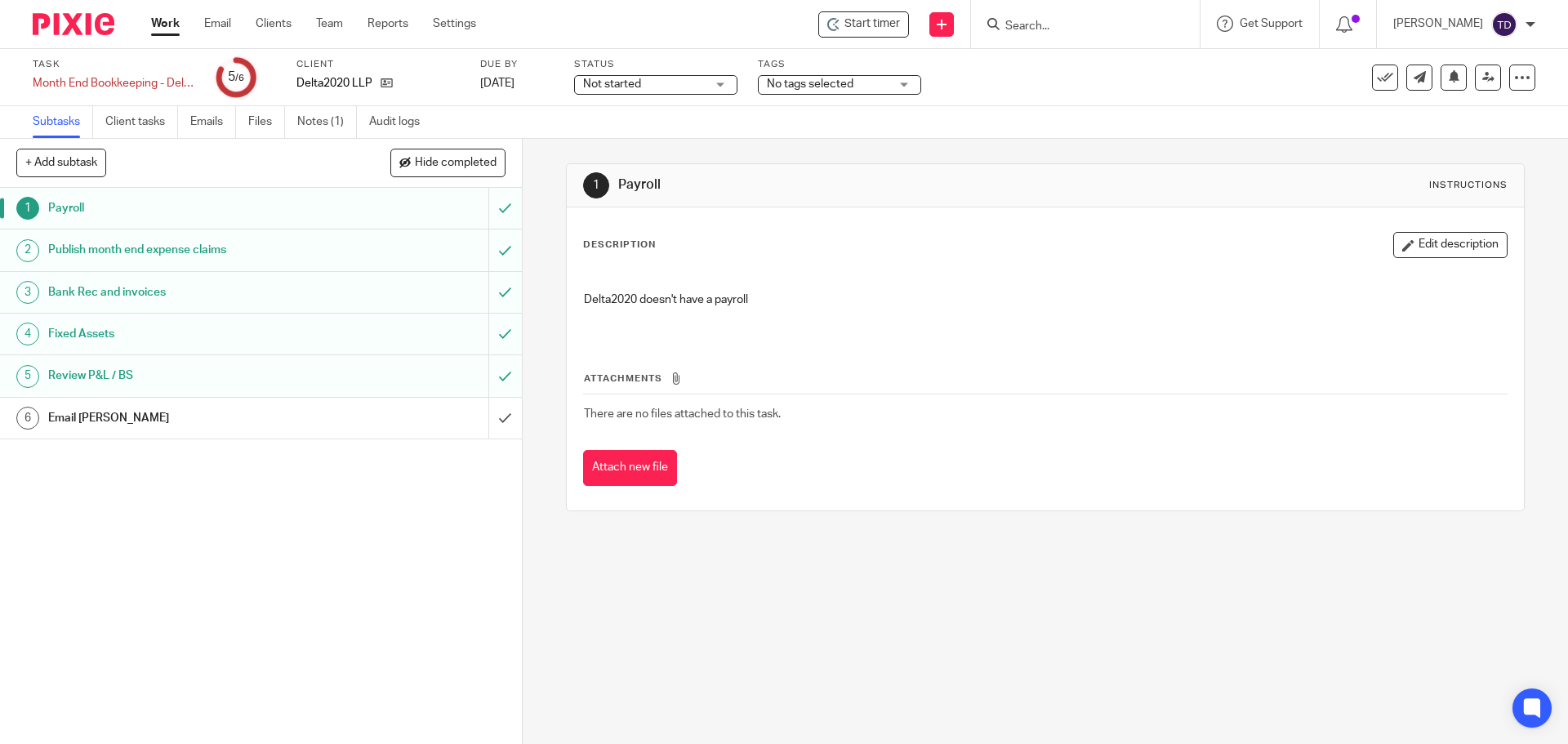
click at [252, 247] on h1 "Publish month end expense claims" at bounding box center [189, 250] width 283 height 25
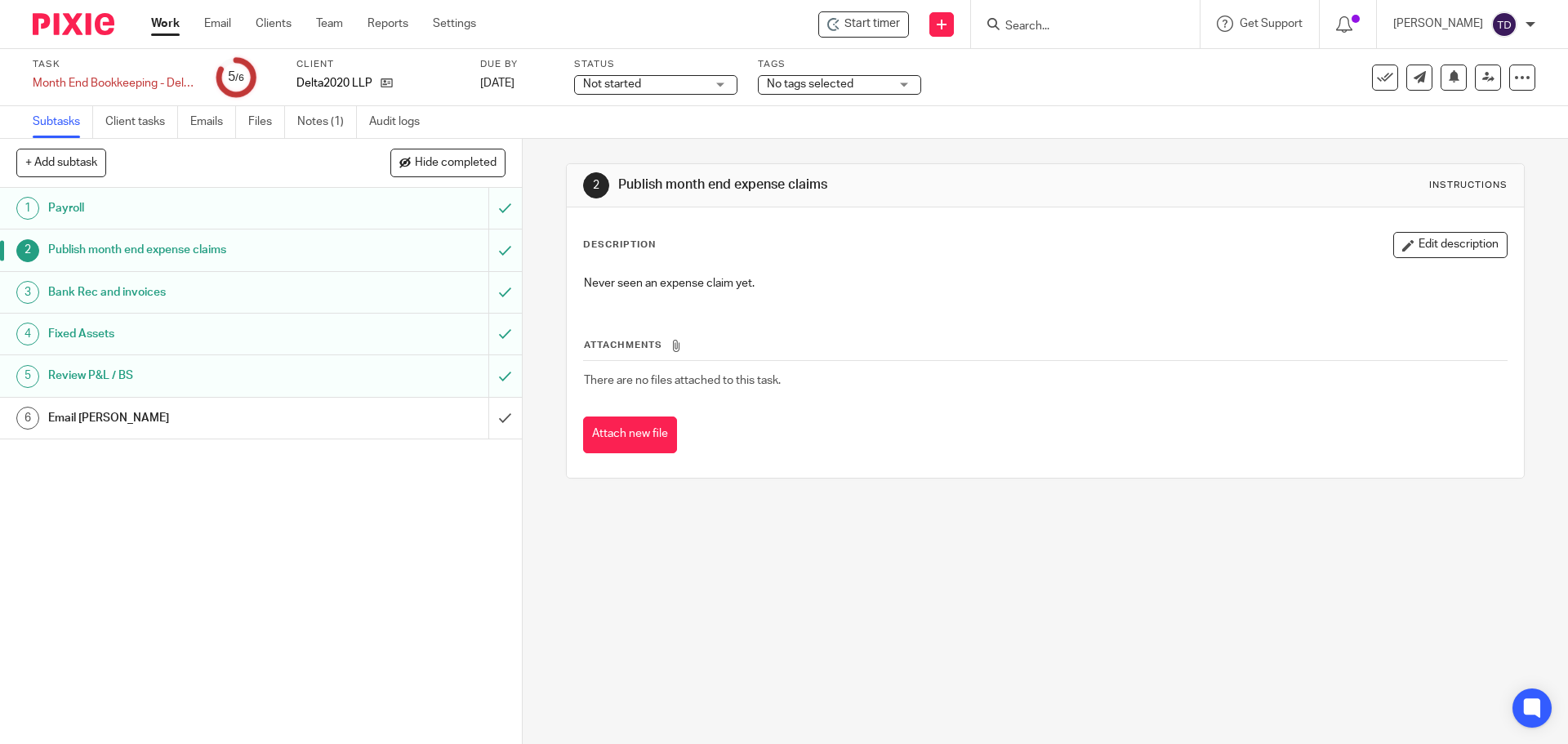
click at [234, 344] on h1 "Fixed Assets" at bounding box center [189, 334] width 283 height 25
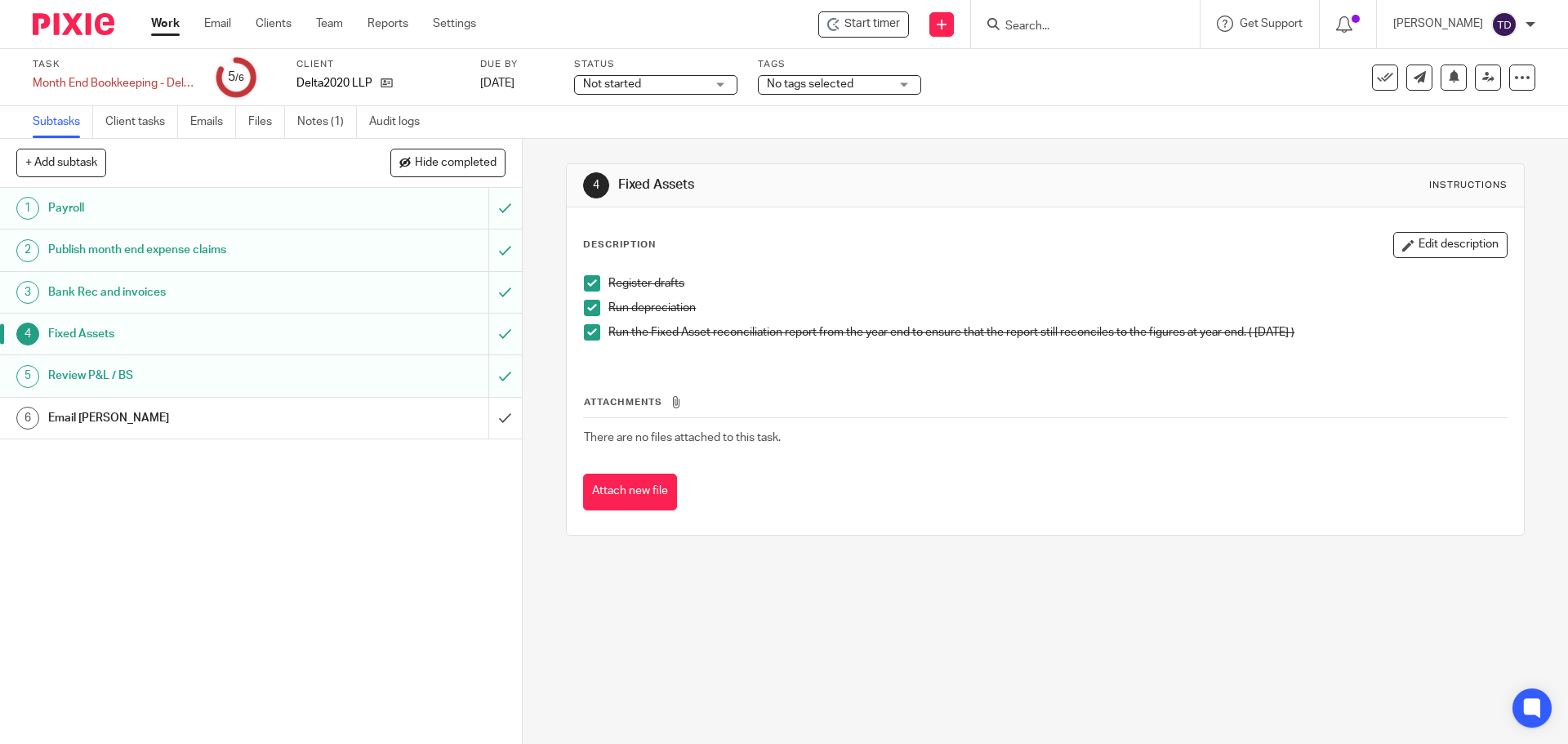
click at [417, 430] on div "Email [PERSON_NAME]" at bounding box center [260, 418] width 424 height 25
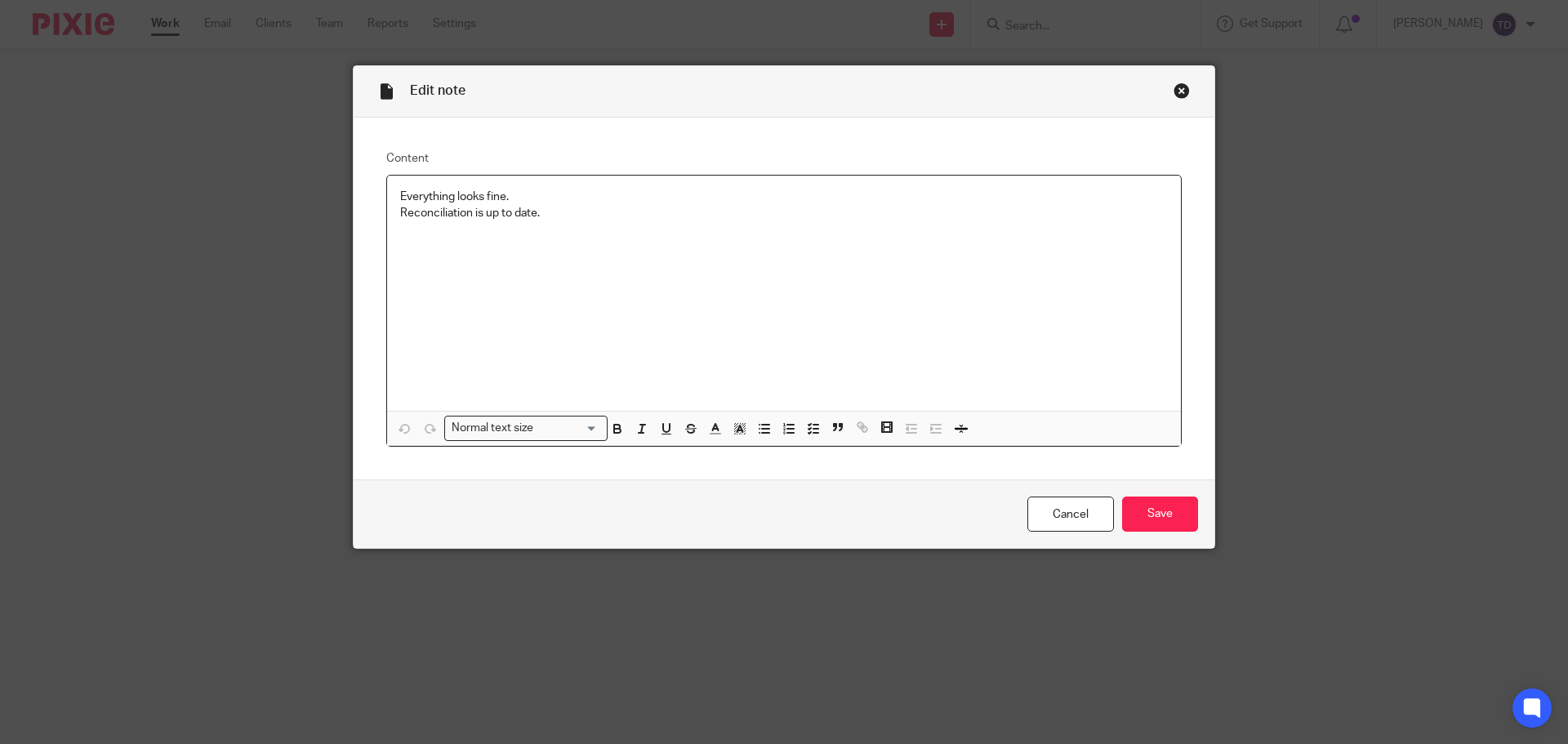
click at [558, 218] on p "Everything looks fine. Reconciliation is up to date." at bounding box center [784, 205] width 767 height 34
click at [1144, 513] on input "Save" at bounding box center [1159, 514] width 76 height 35
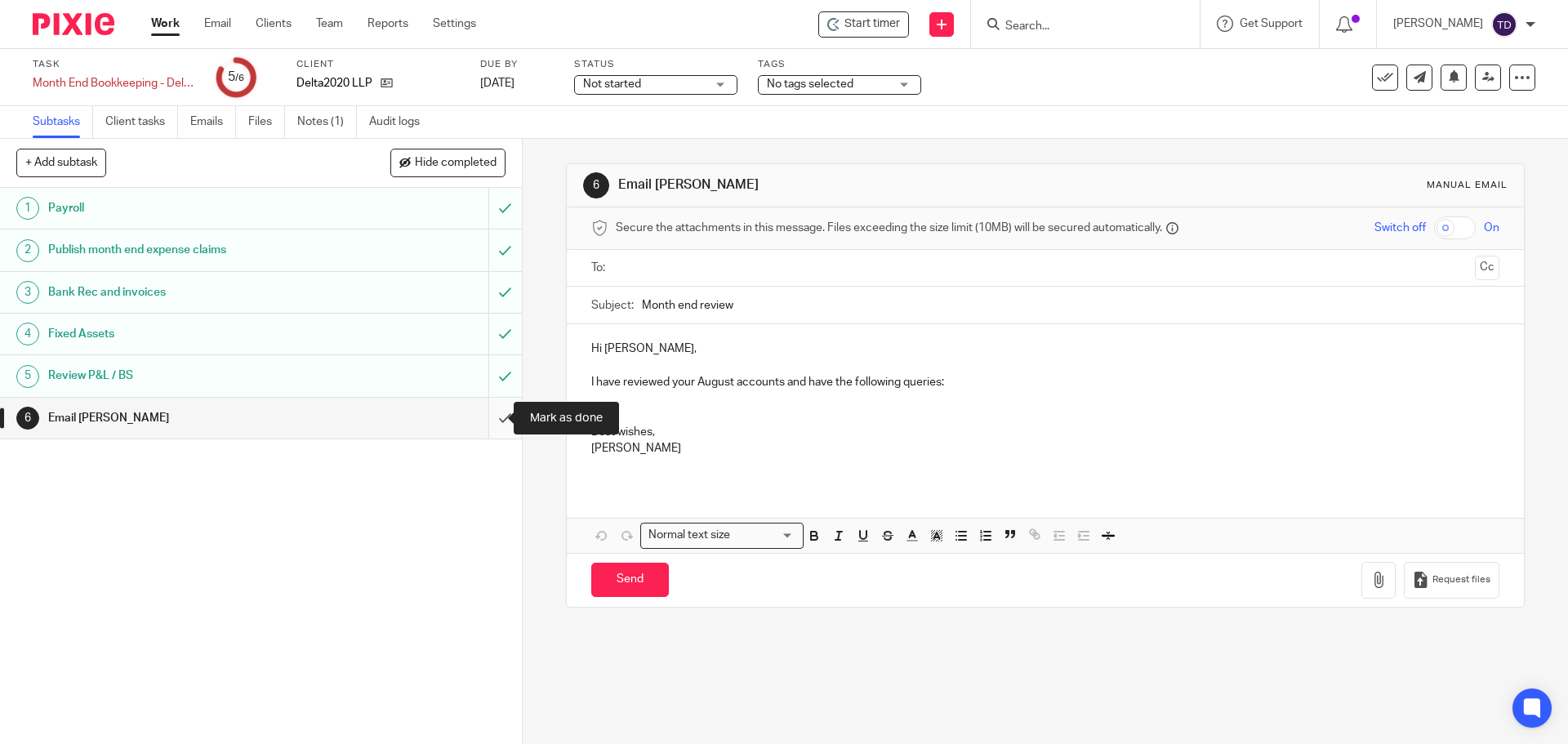
click at [485, 421] on input "submit" at bounding box center [261, 418] width 522 height 41
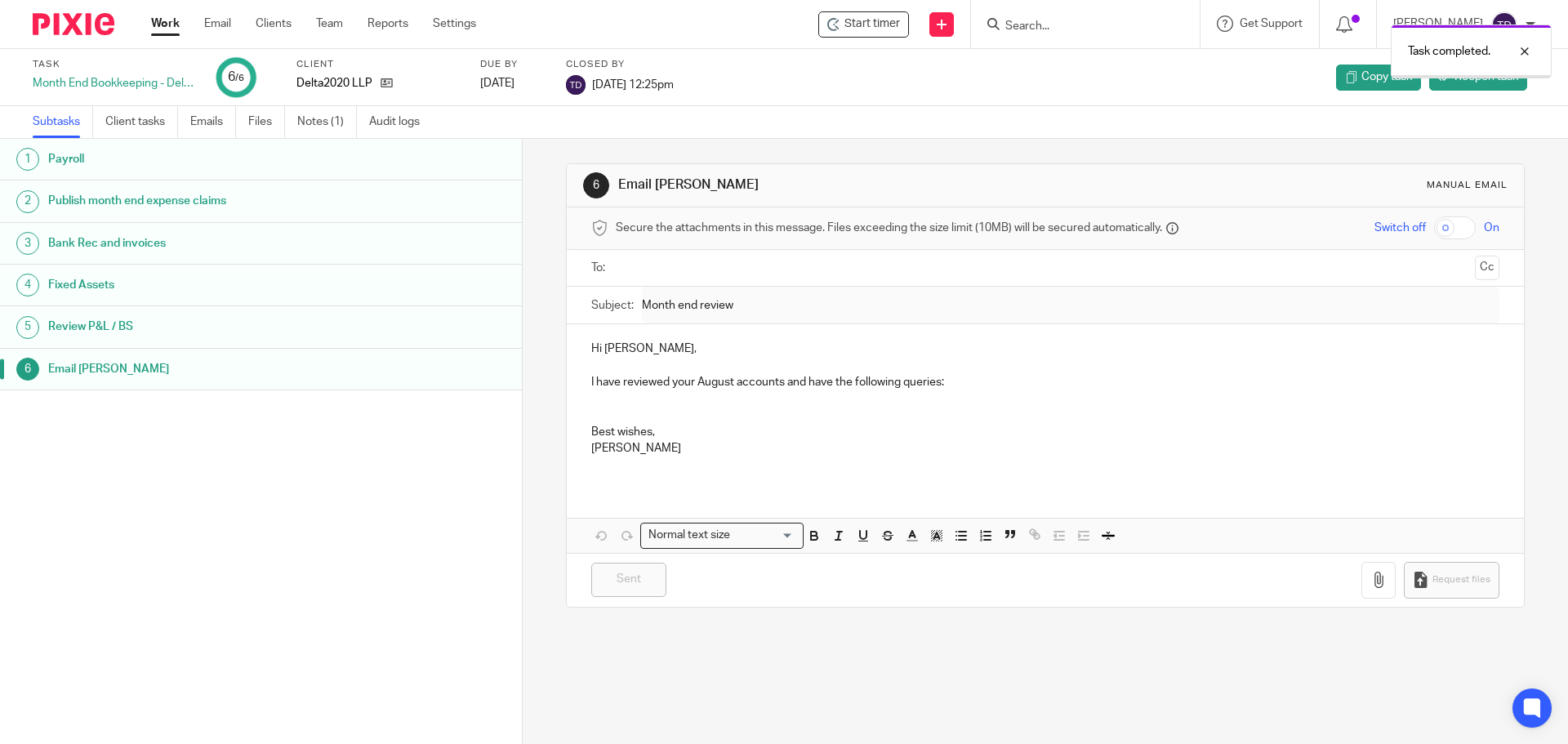
click at [165, 17] on link "Work" at bounding box center [166, 23] width 29 height 16
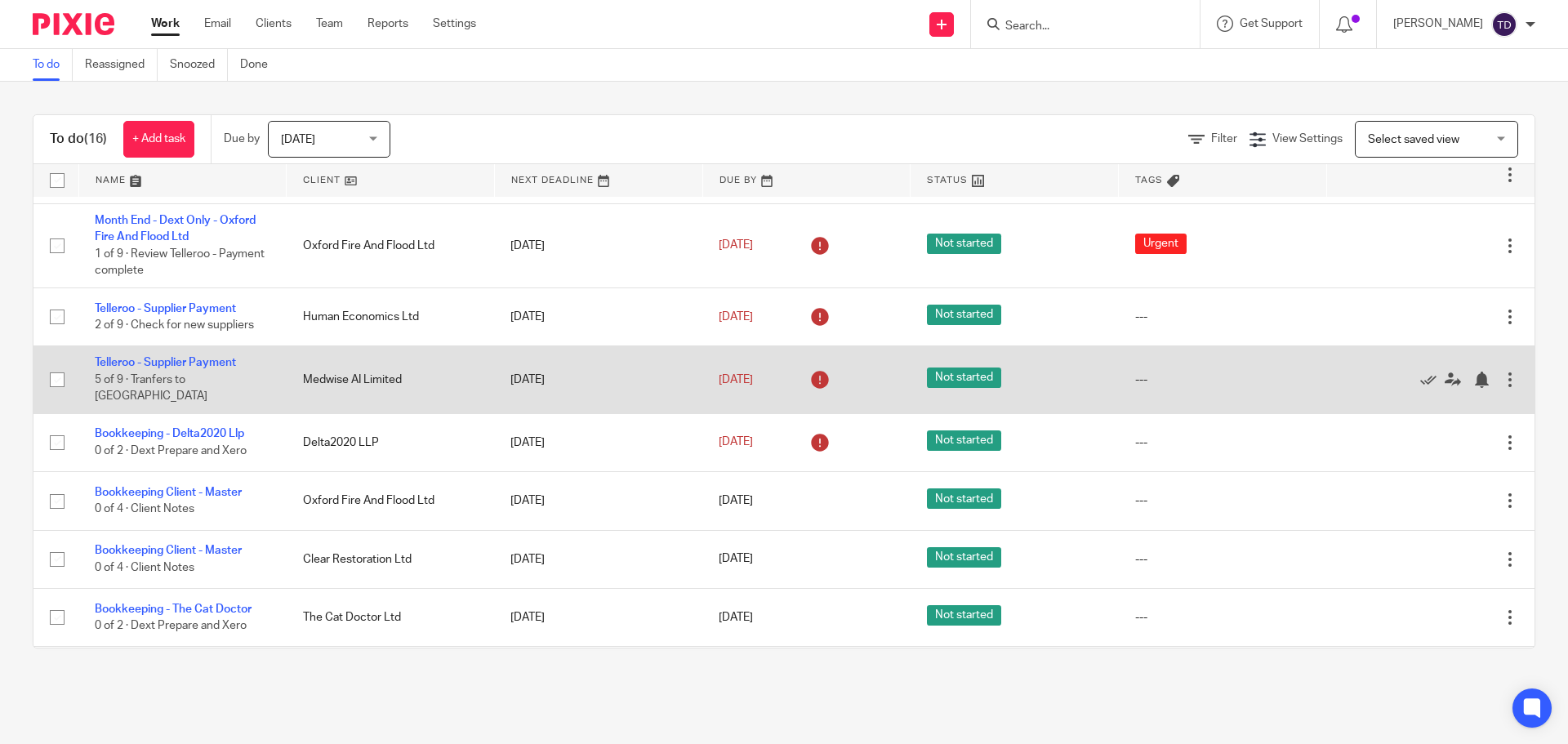
scroll to position [569, 0]
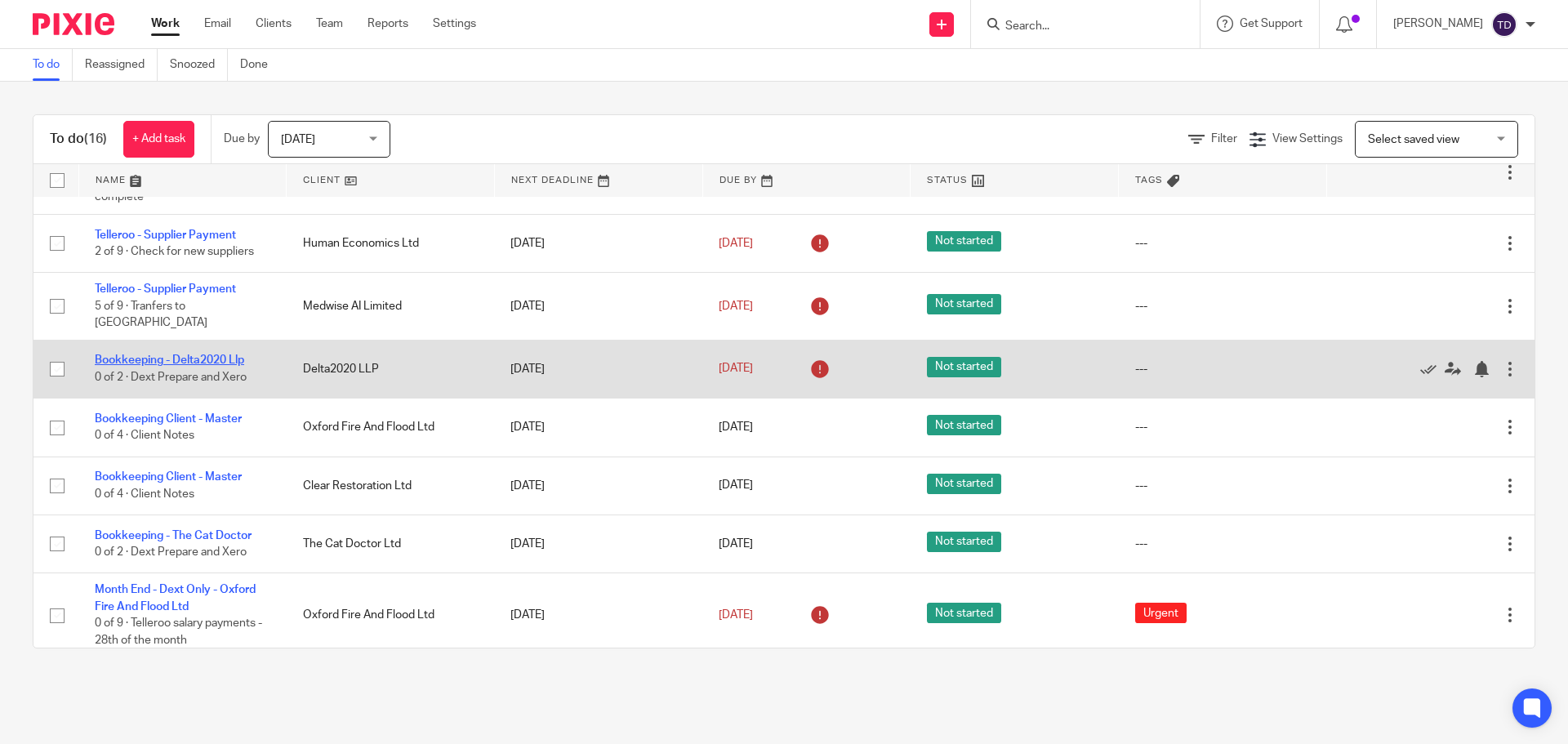
click at [205, 355] on link "Bookkeeping - Delta2020 Llp" at bounding box center [170, 360] width 150 height 12
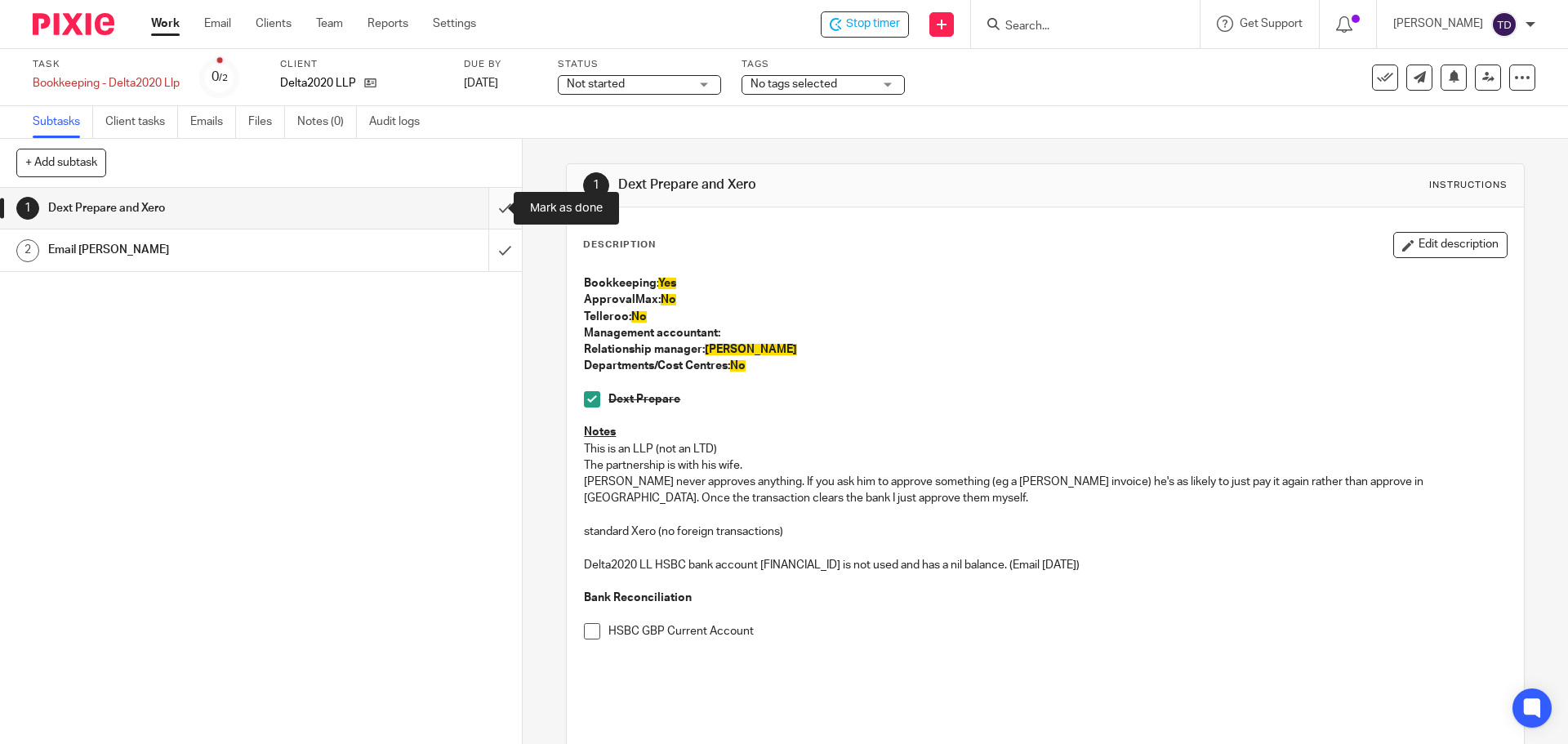
click at [486, 211] on input "submit" at bounding box center [261, 208] width 522 height 41
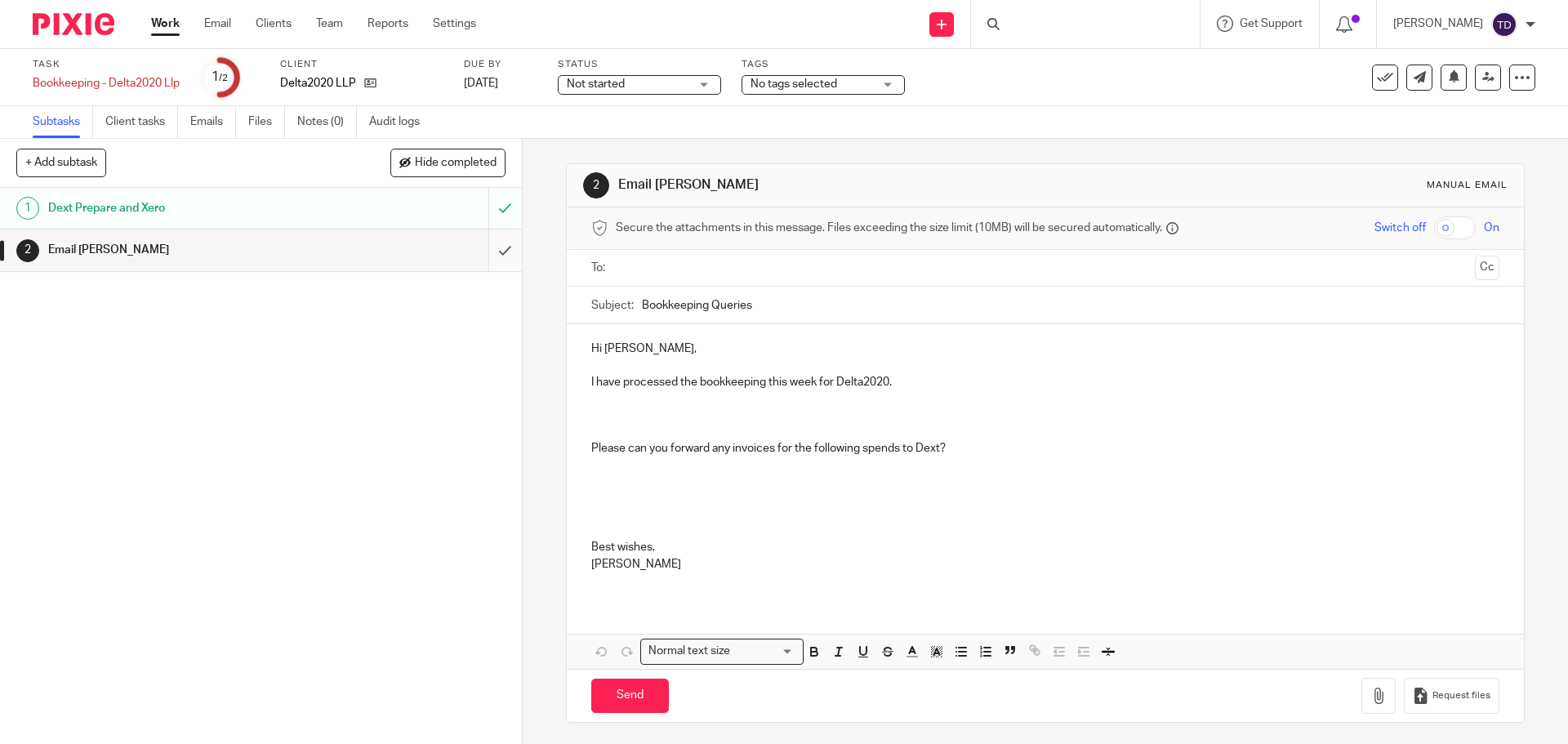
click at [485, 260] on input "submit" at bounding box center [261, 249] width 522 height 41
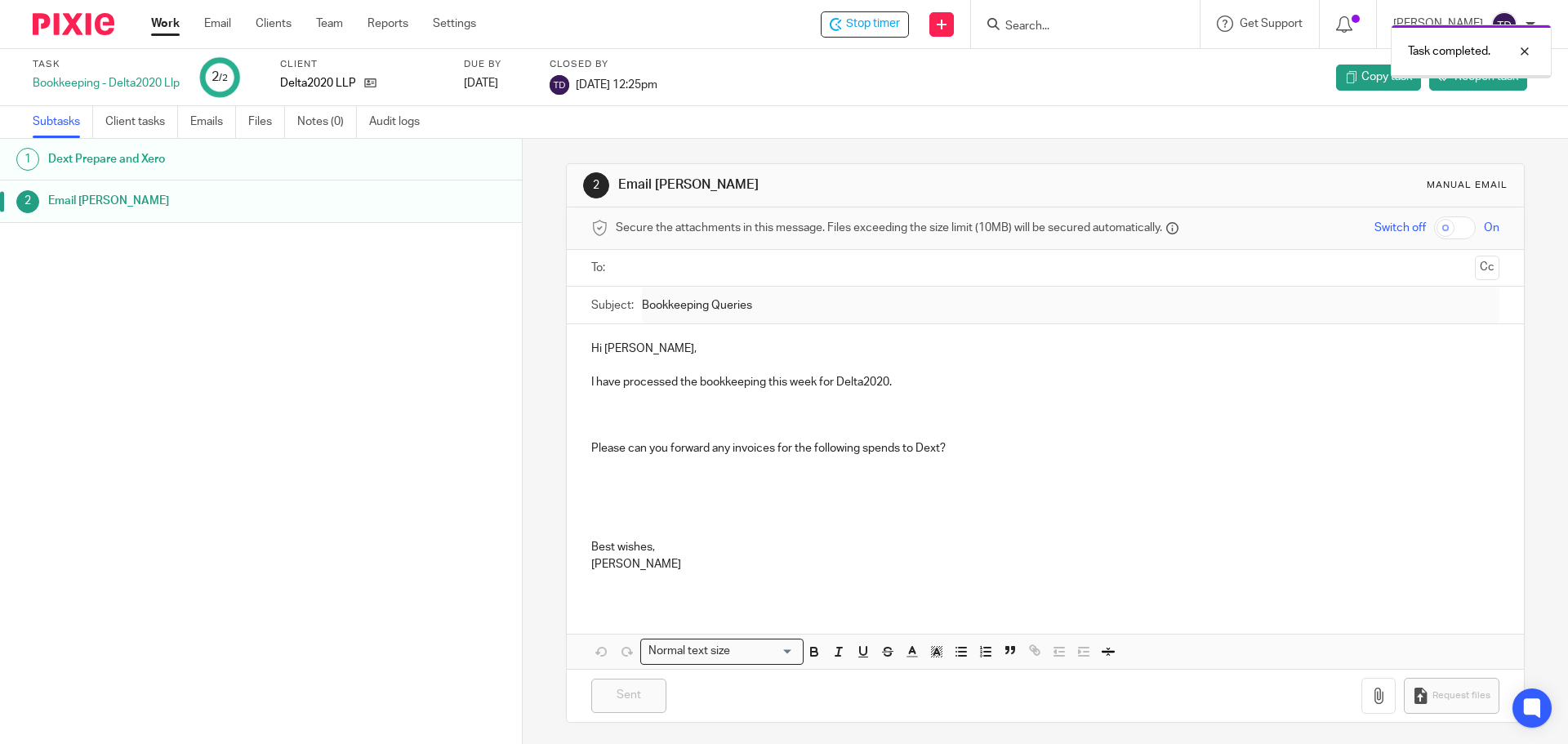
click at [160, 22] on link "Work" at bounding box center [166, 23] width 29 height 16
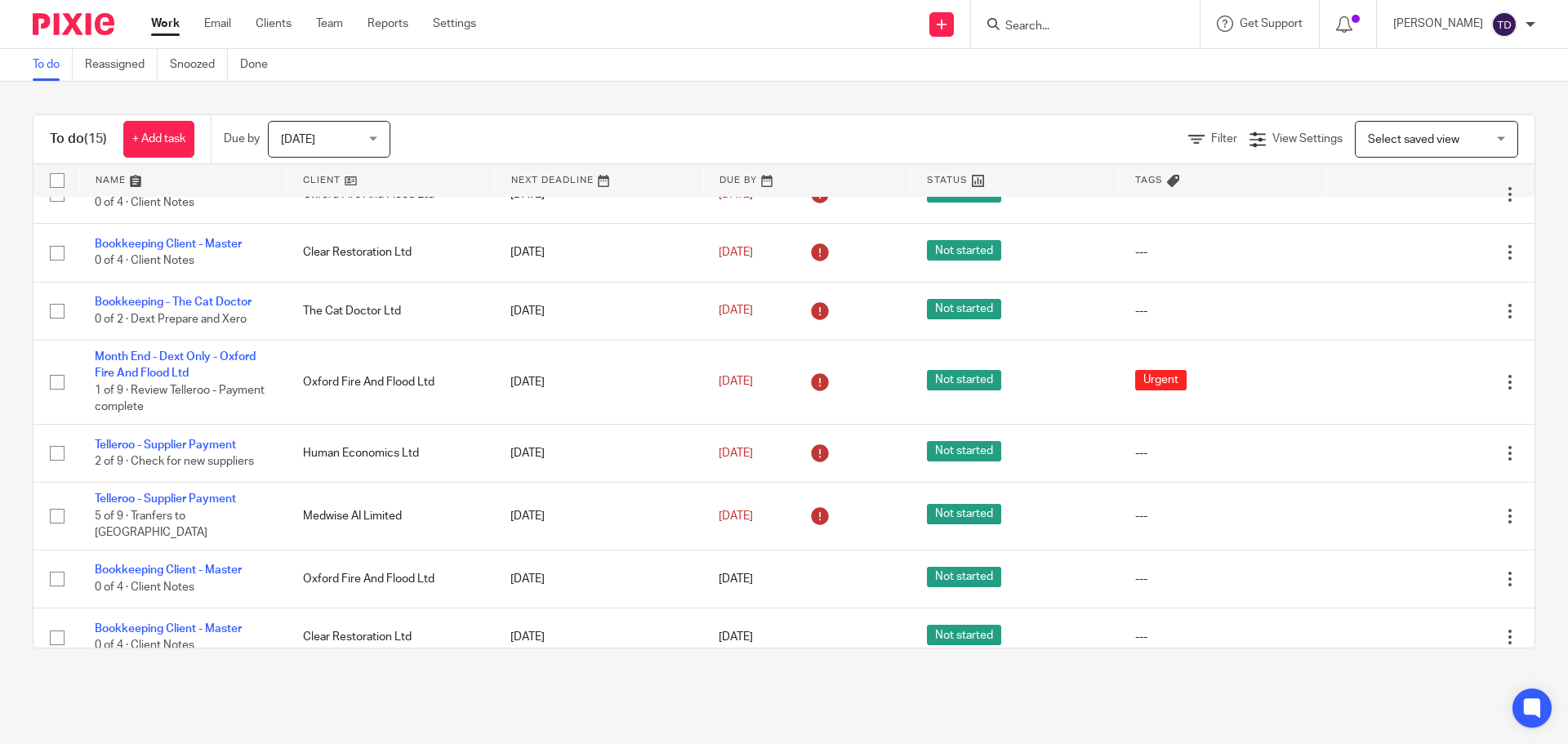
scroll to position [20, 0]
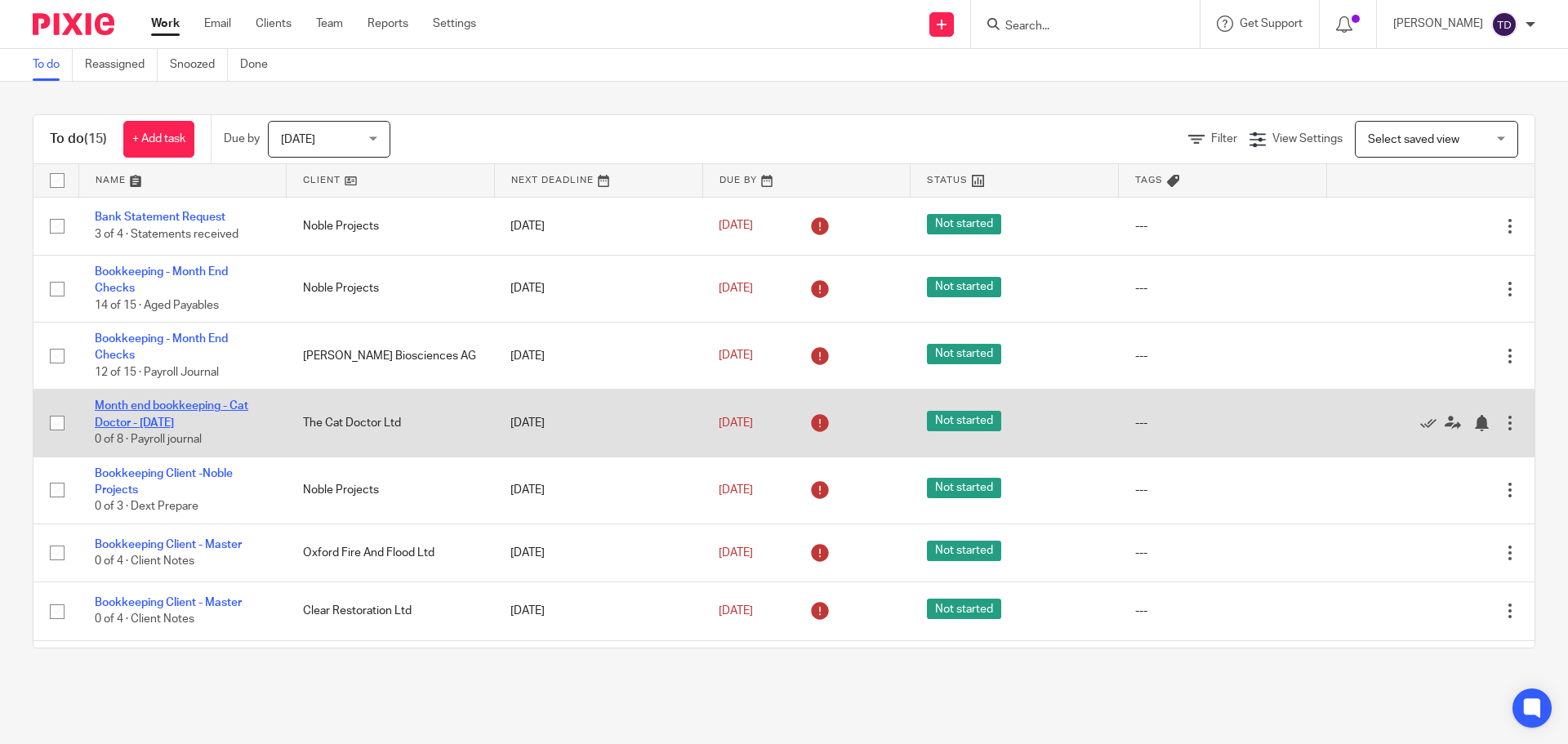
click at [165, 406] on link "Month end bookkeeping - Cat Doctor - [DATE]" at bounding box center [172, 413] width 153 height 28
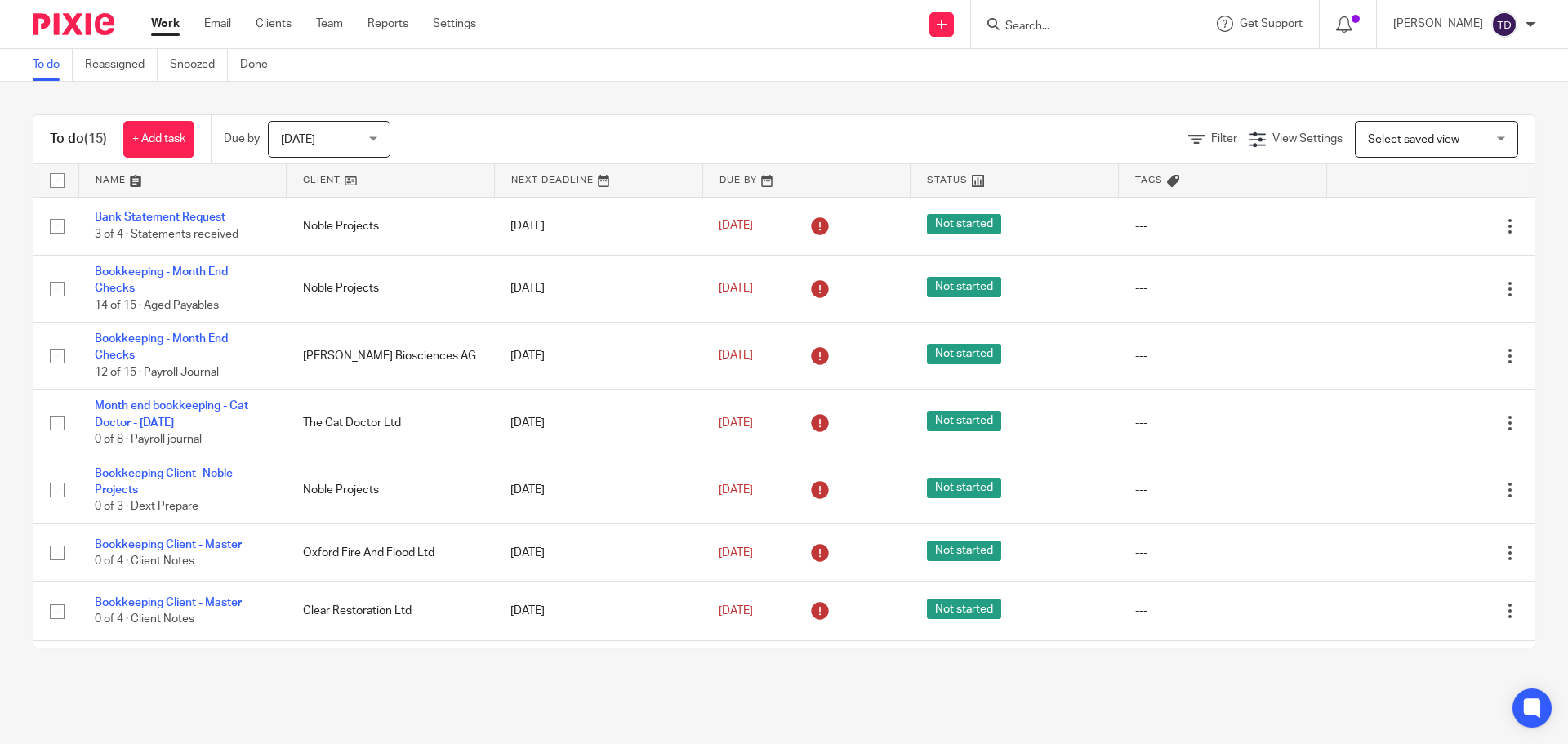
click at [994, 106] on div "To do (15) + Add task Due by [DATE] [DATE] [DATE] [DATE] This week Next week Th…" at bounding box center [784, 381] width 1568 height 599
